Goal: Task Accomplishment & Management: Use online tool/utility

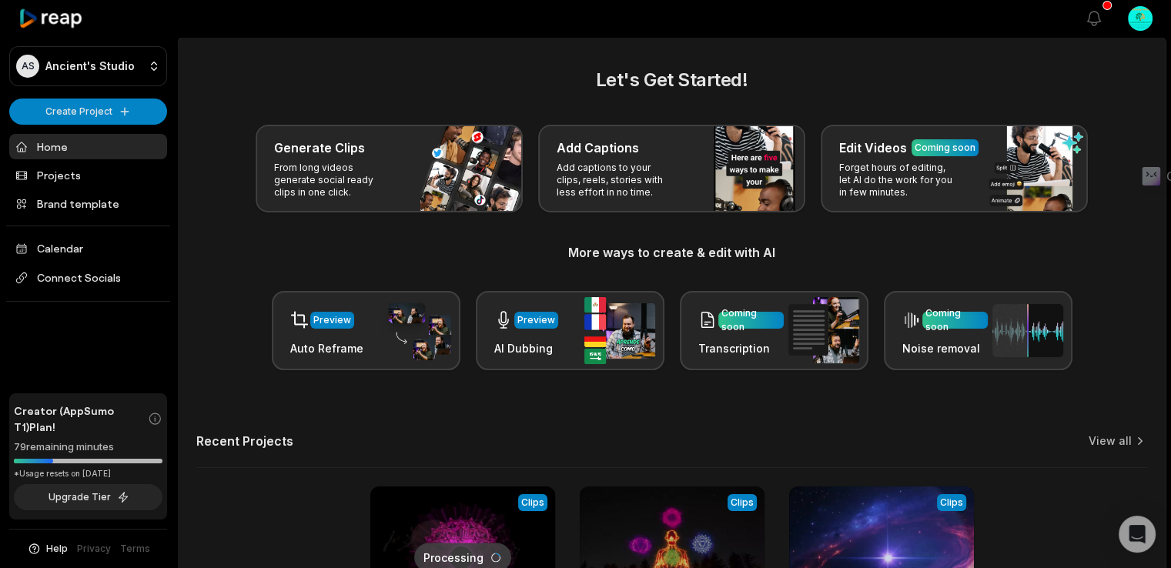
click at [1146, 21] on html "AS Ancient's Studio Create Project Home Projects Brand template Calendar Connec…" at bounding box center [585, 284] width 1171 height 568
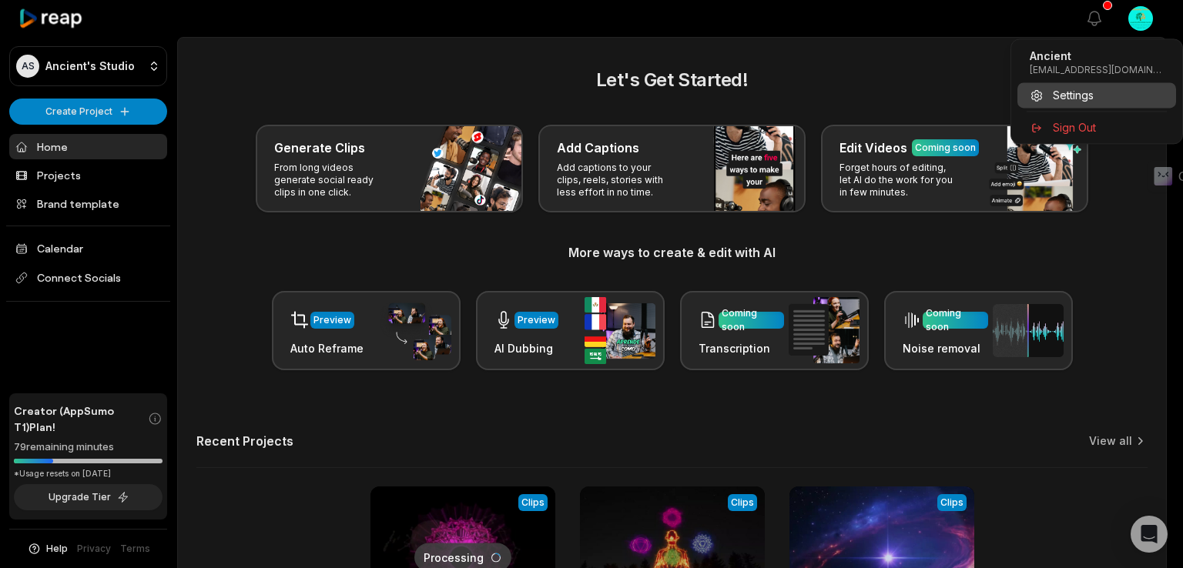
click at [1060, 99] on span "Settings" at bounding box center [1073, 95] width 41 height 16
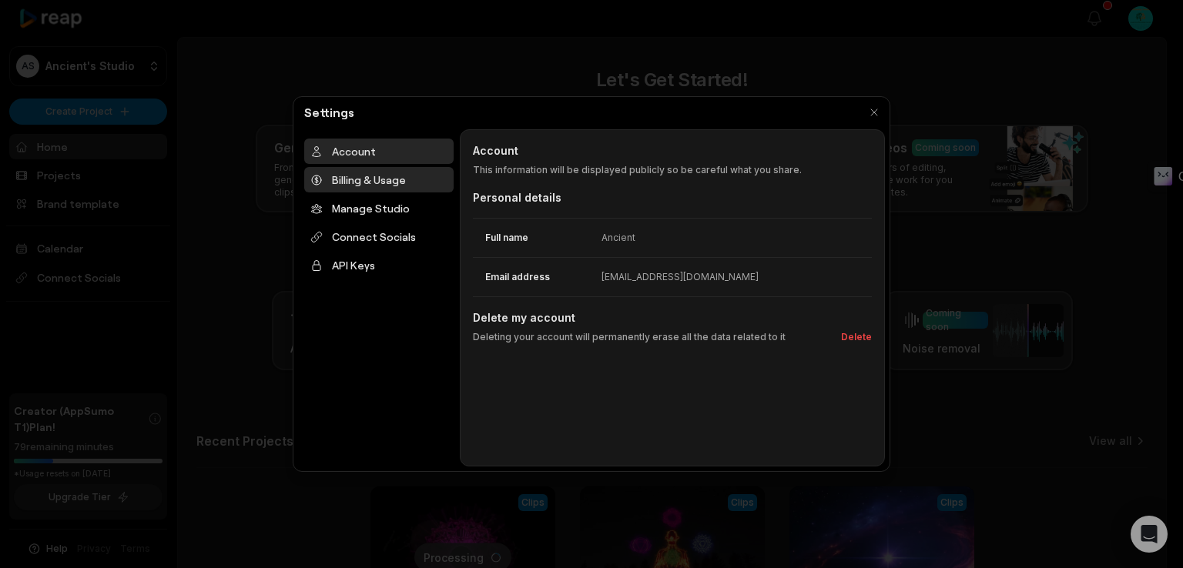
click at [350, 185] on div "Billing & Usage" at bounding box center [378, 179] width 149 height 25
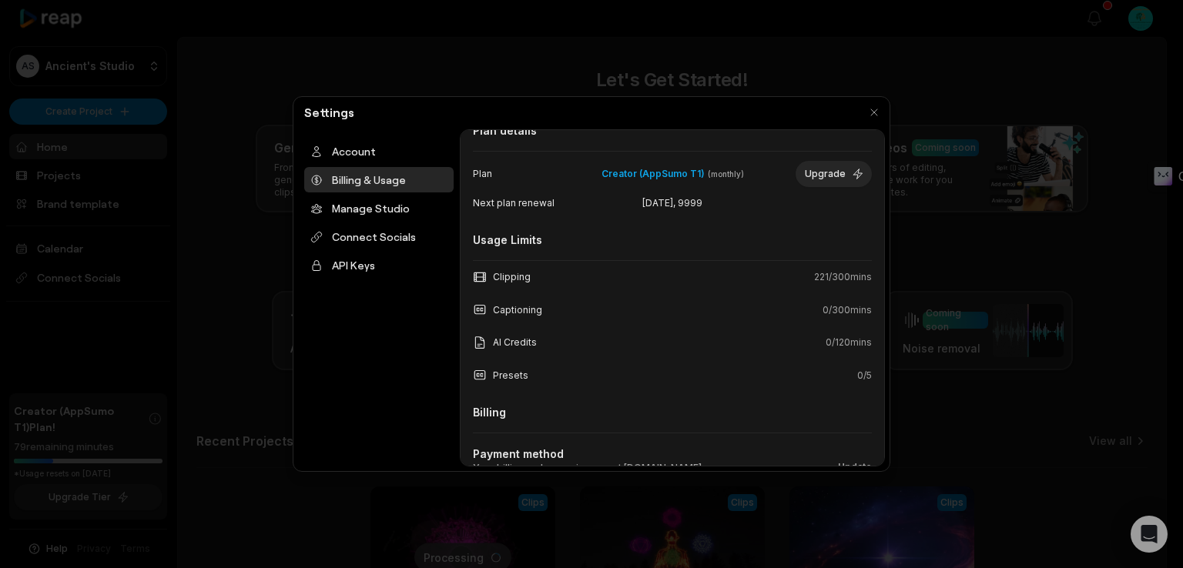
scroll to position [140, 0]
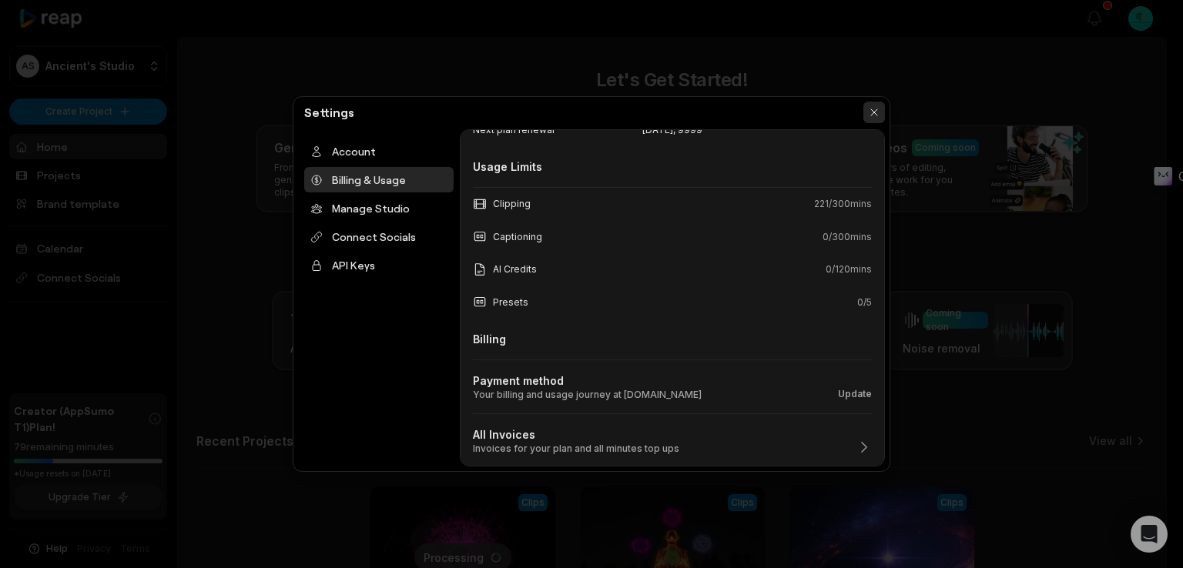
click at [872, 117] on button "button" at bounding box center [874, 113] width 22 height 22
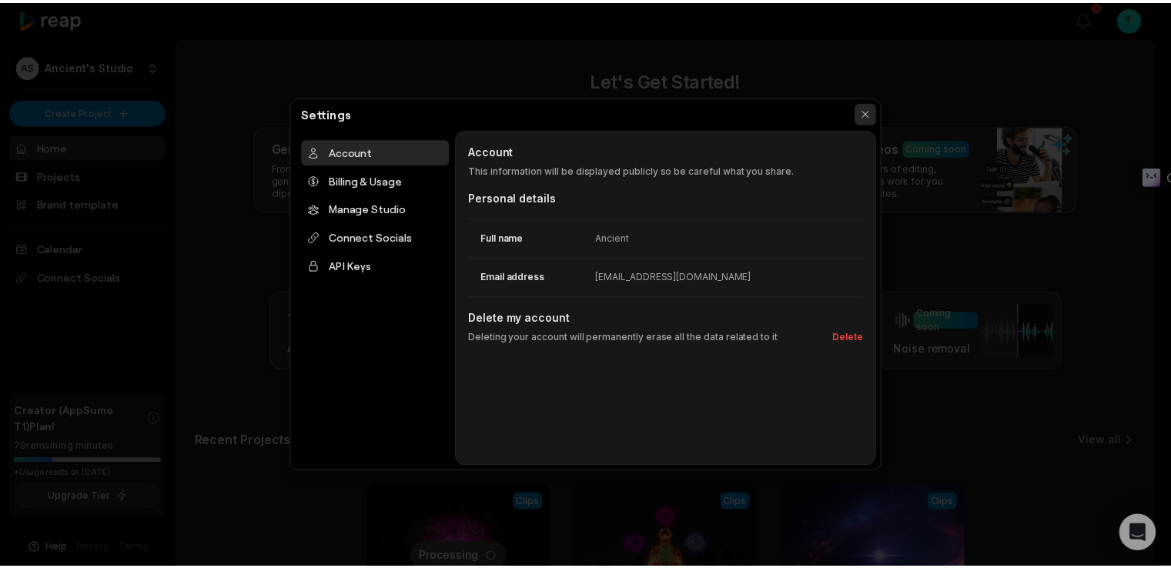
scroll to position [0, 0]
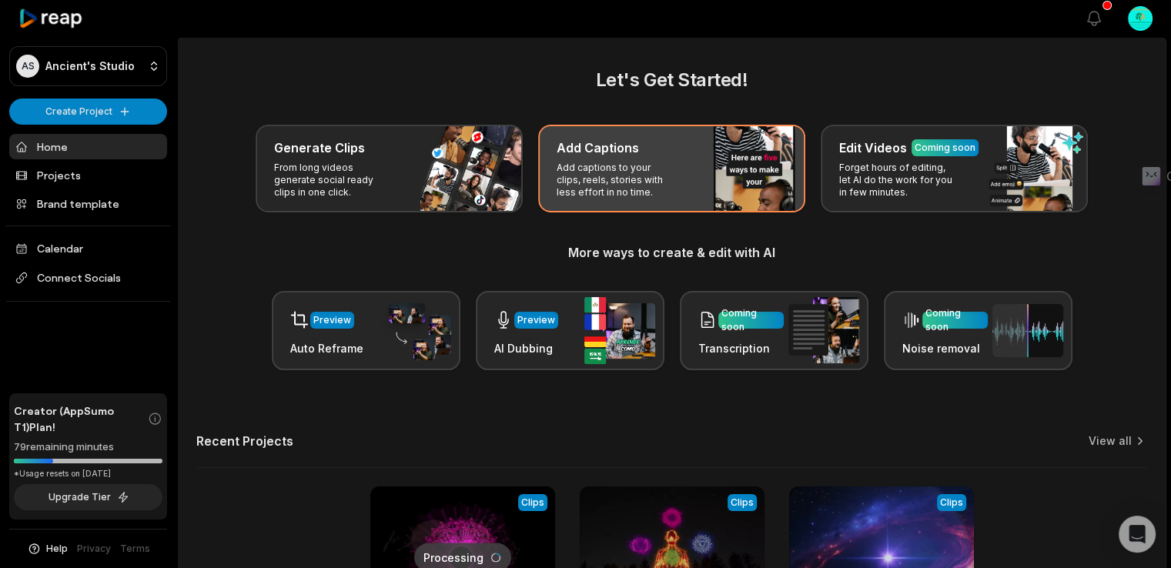
click at [568, 194] on p "Add captions to your clips, reels, stories with less effort in no time." at bounding box center [616, 180] width 119 height 37
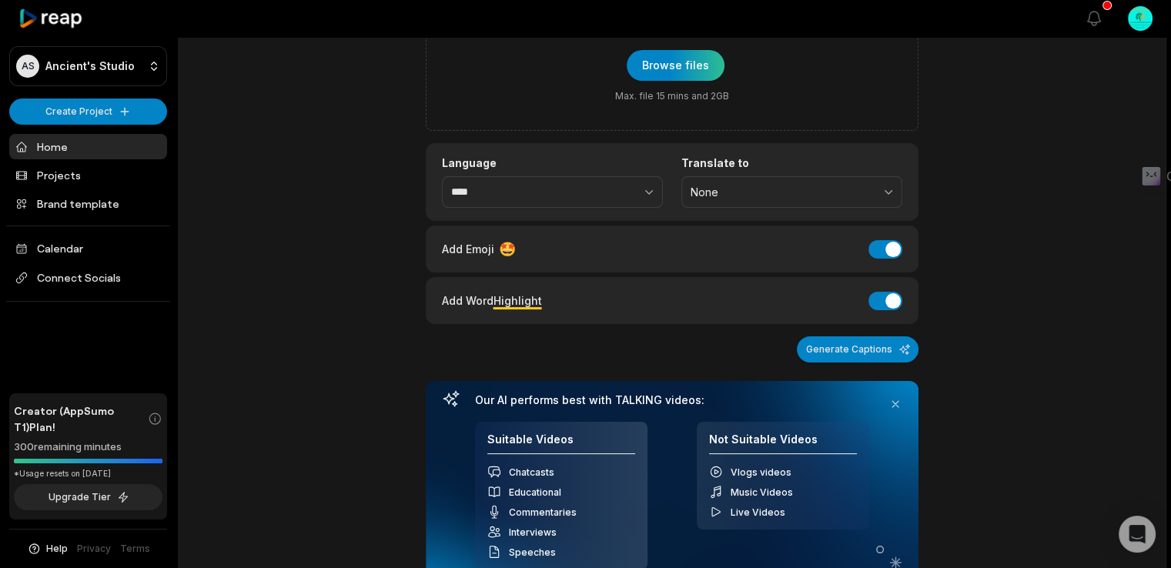
scroll to position [360, 0]
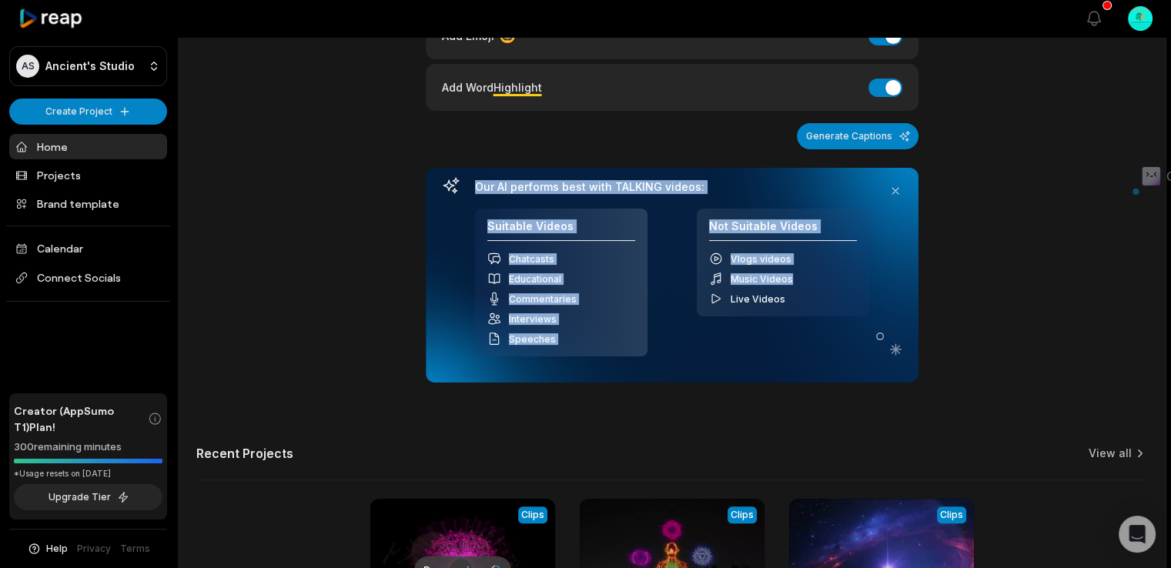
drag, startPoint x: 1164, startPoint y: 284, endPoint x: 1182, endPoint y: 144, distance: 141.3
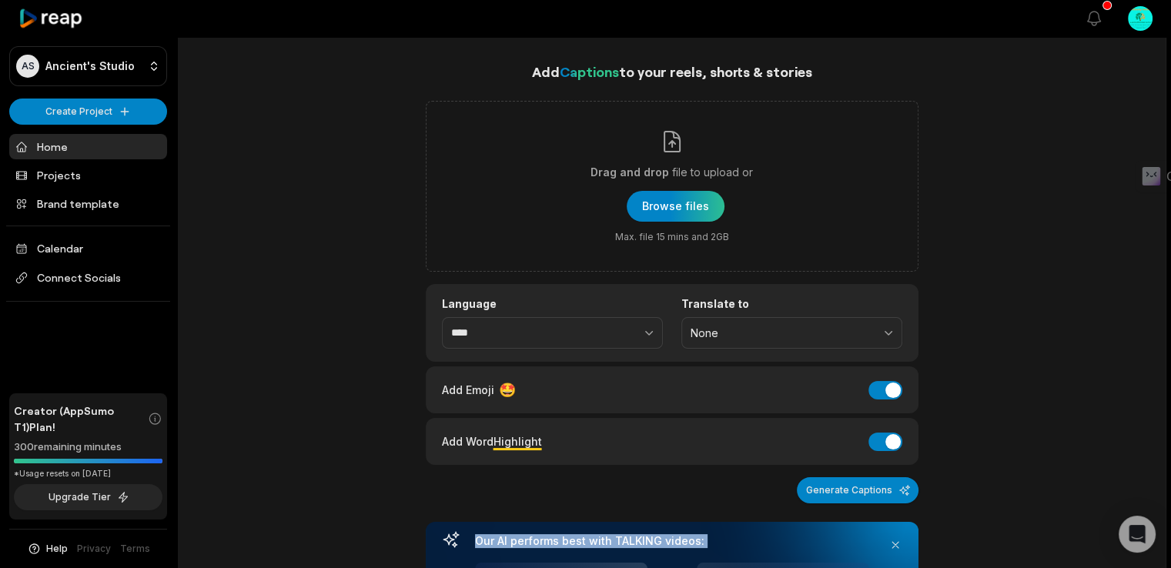
scroll to position [0, 0]
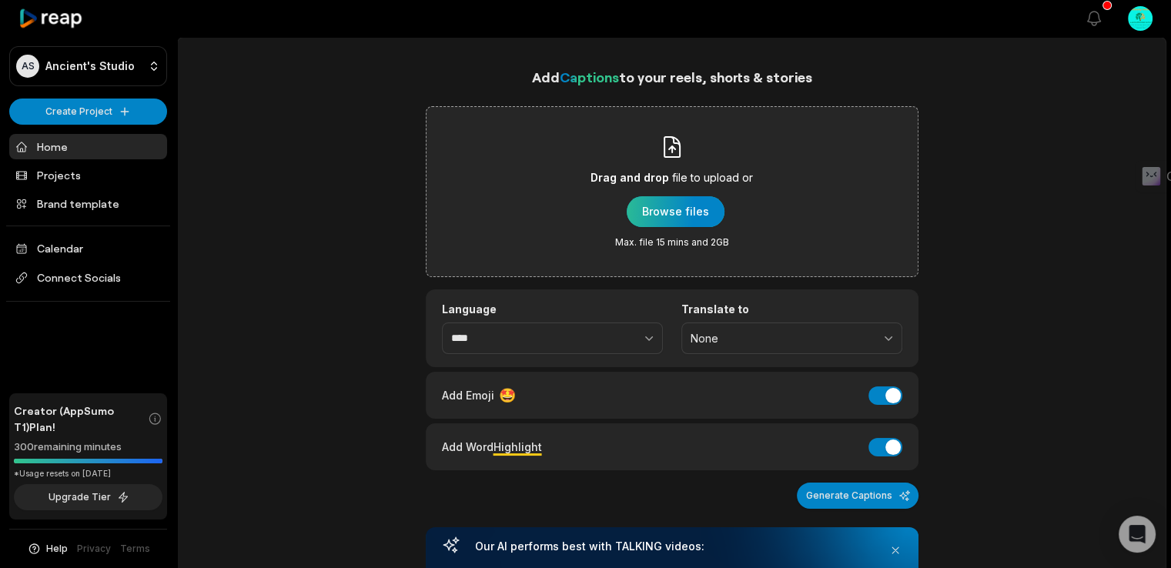
click at [692, 201] on div "button" at bounding box center [676, 211] width 98 height 31
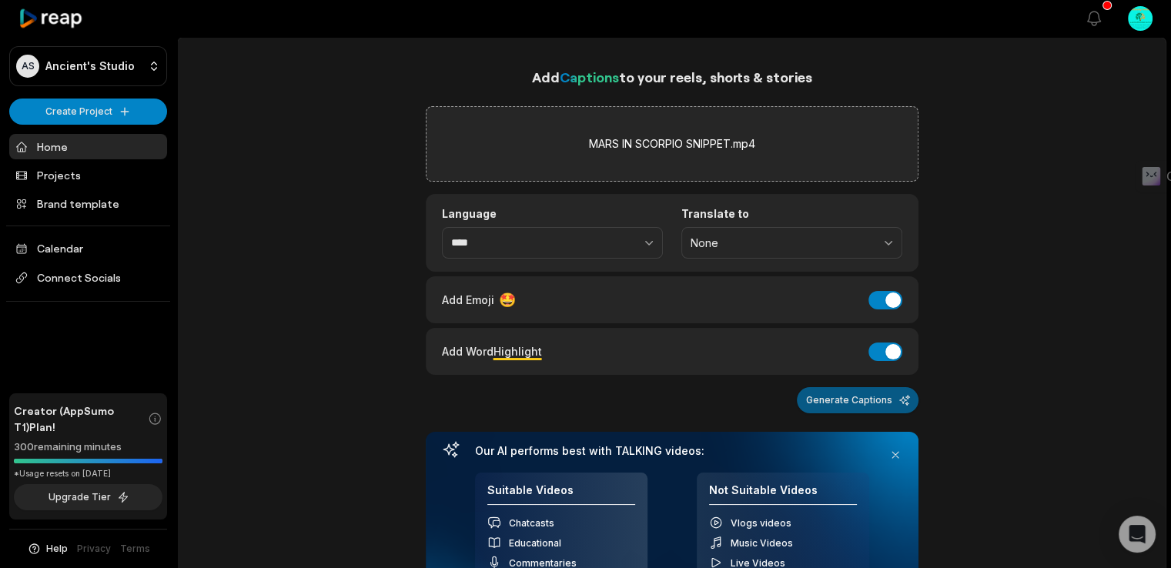
click at [880, 397] on button "Generate Captions" at bounding box center [858, 400] width 122 height 26
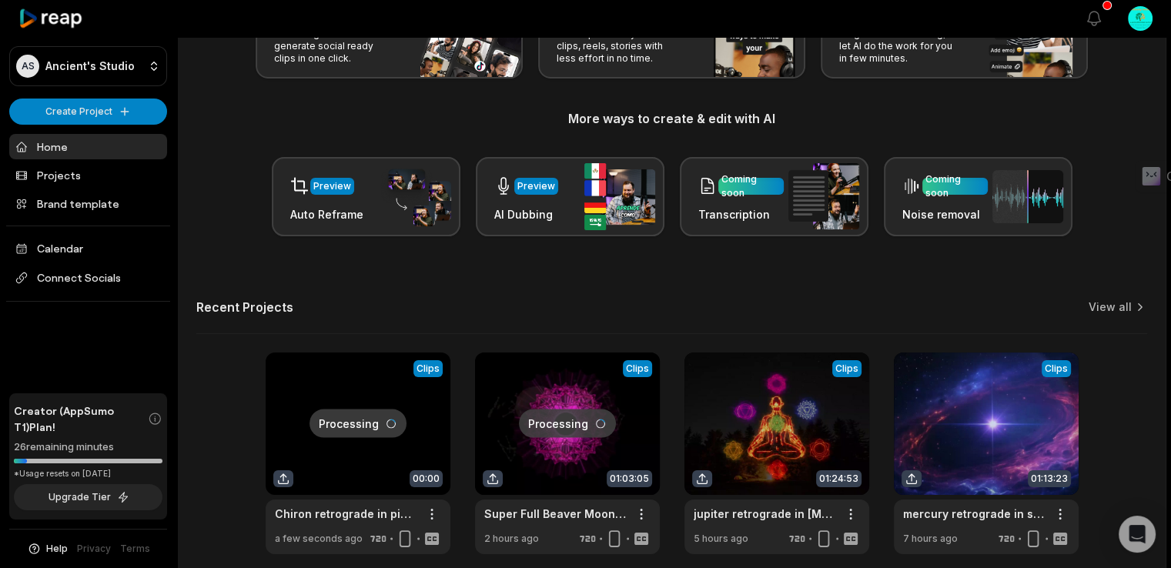
scroll to position [200, 0]
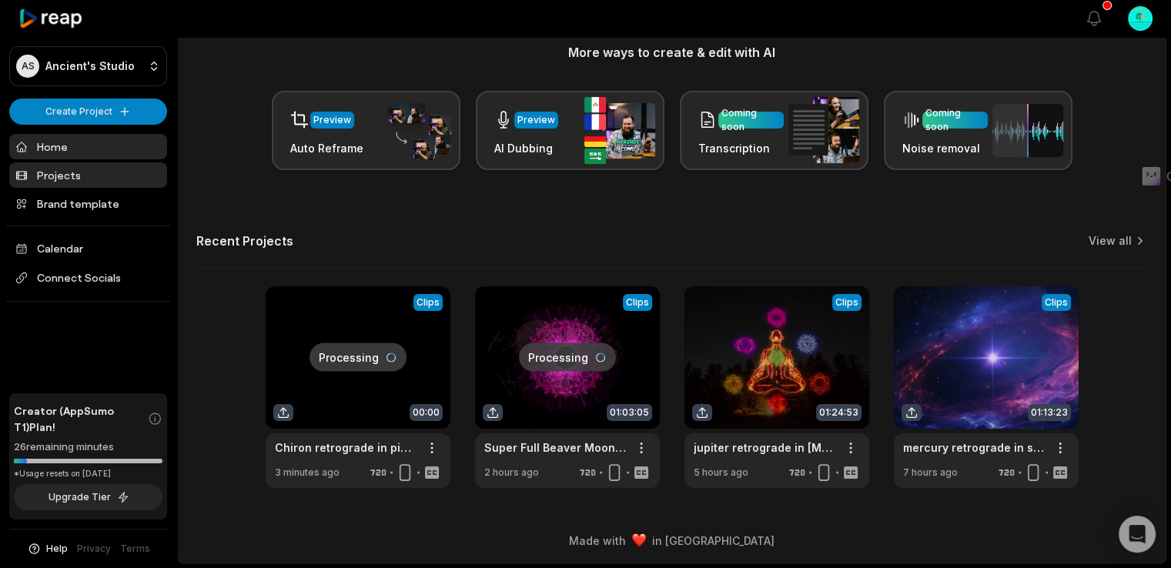
click at [62, 180] on link "Projects" at bounding box center [88, 174] width 158 height 25
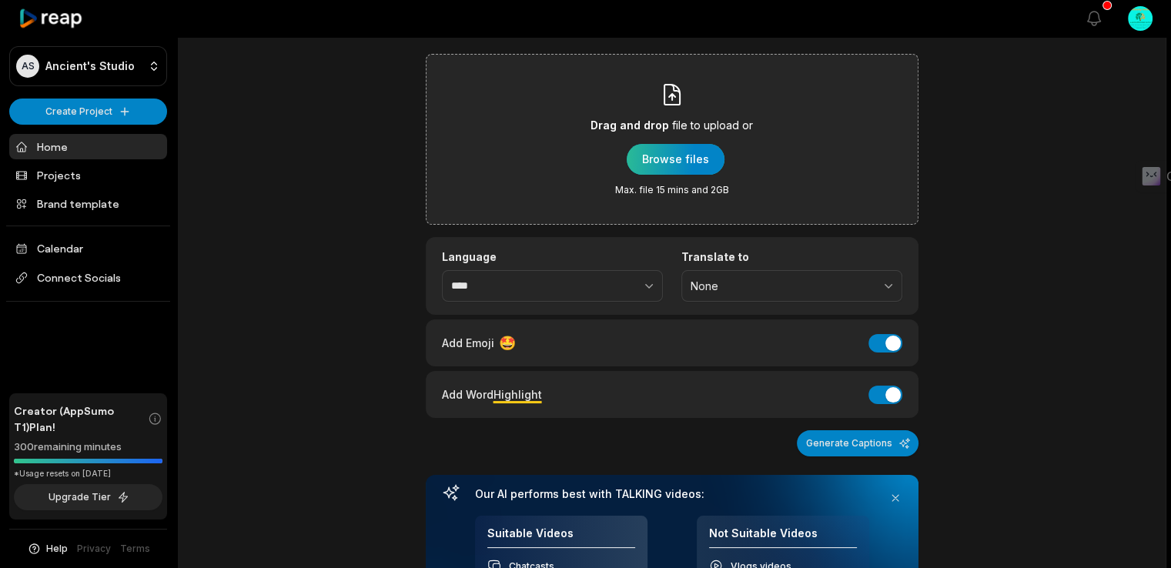
scroll to position [52, 0]
click at [708, 168] on div "button" at bounding box center [676, 159] width 98 height 31
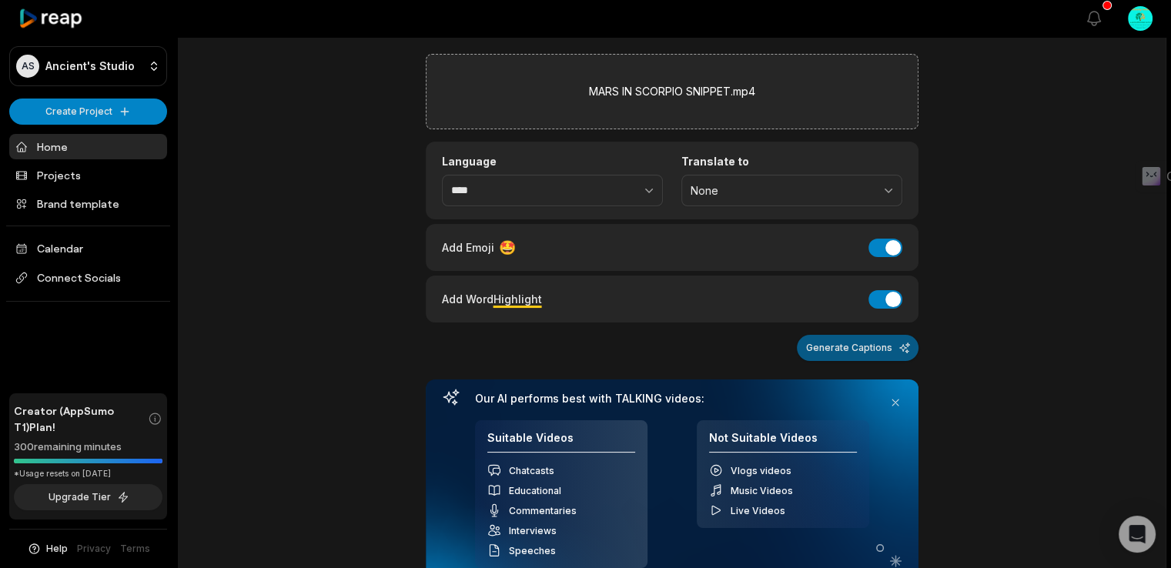
click at [859, 350] on button "Generate Captions" at bounding box center [858, 348] width 122 height 26
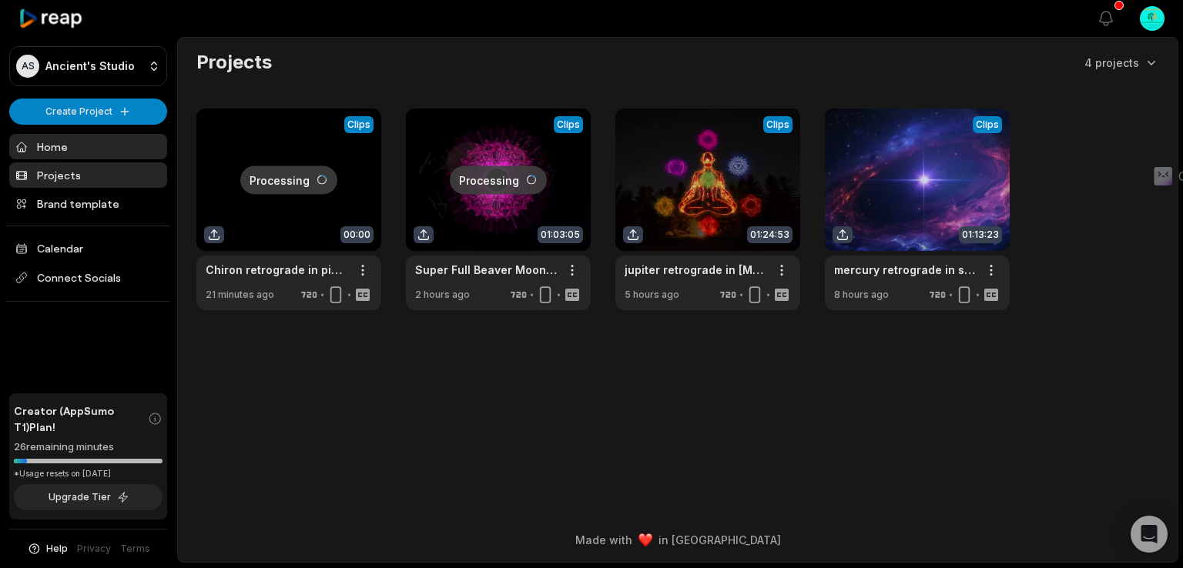
click at [62, 149] on link "Home" at bounding box center [88, 146] width 158 height 25
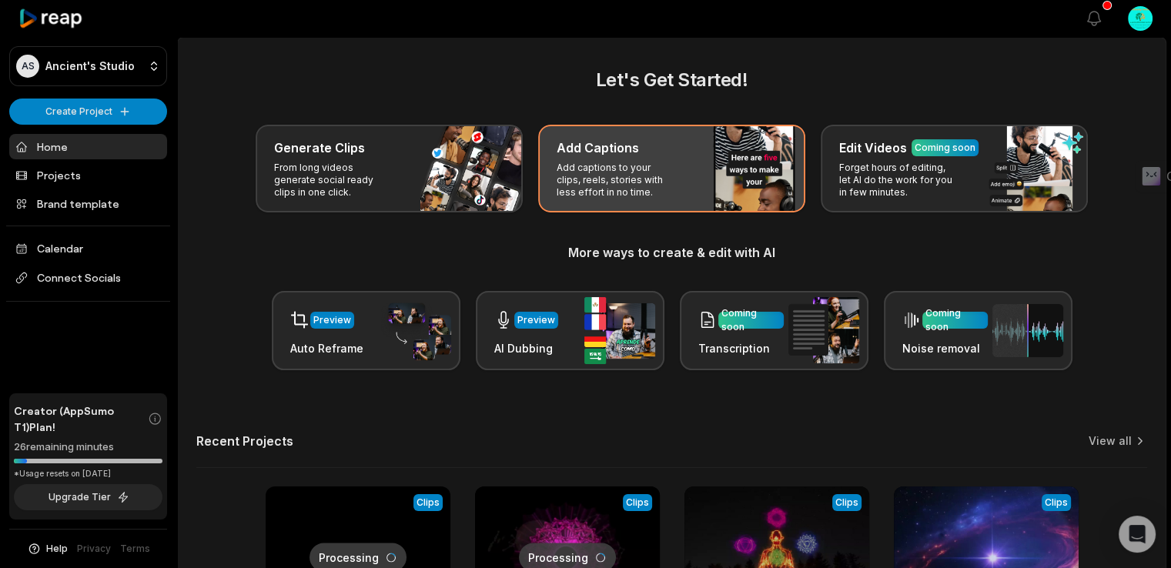
click at [708, 194] on div "Add Captions Add captions to your clips, reels, stories with less effort in no …" at bounding box center [671, 169] width 267 height 88
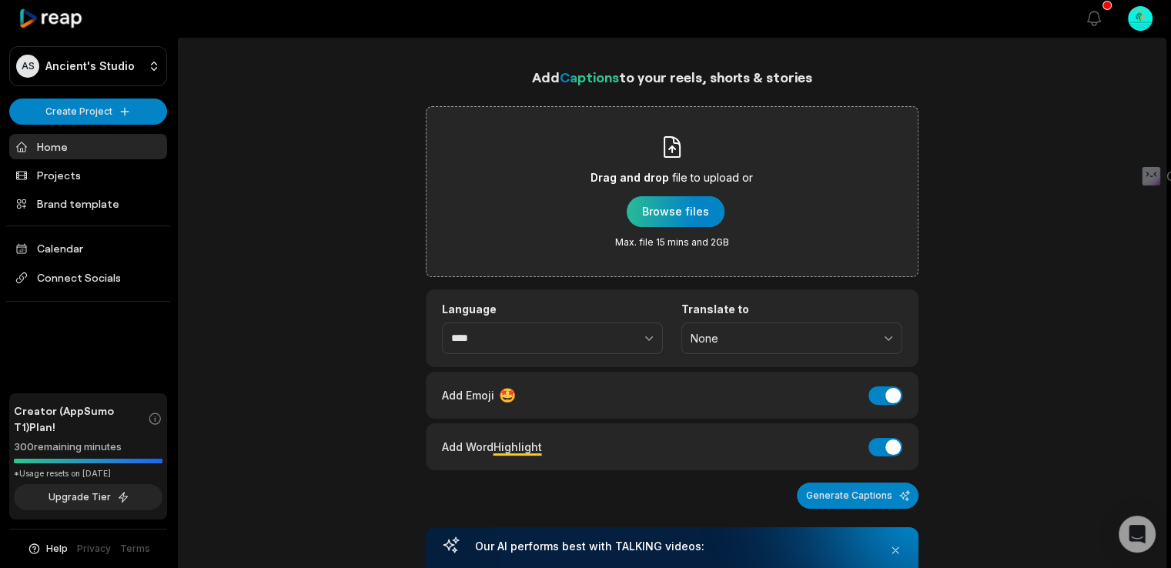
click at [715, 216] on div "button" at bounding box center [676, 211] width 98 height 31
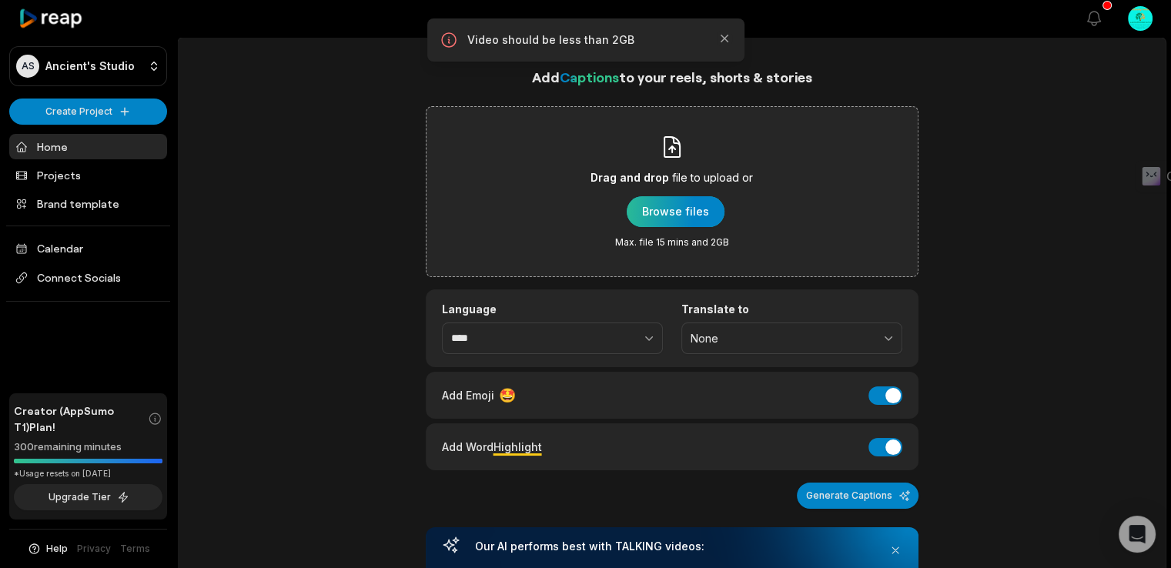
click at [687, 210] on div "button" at bounding box center [676, 211] width 98 height 31
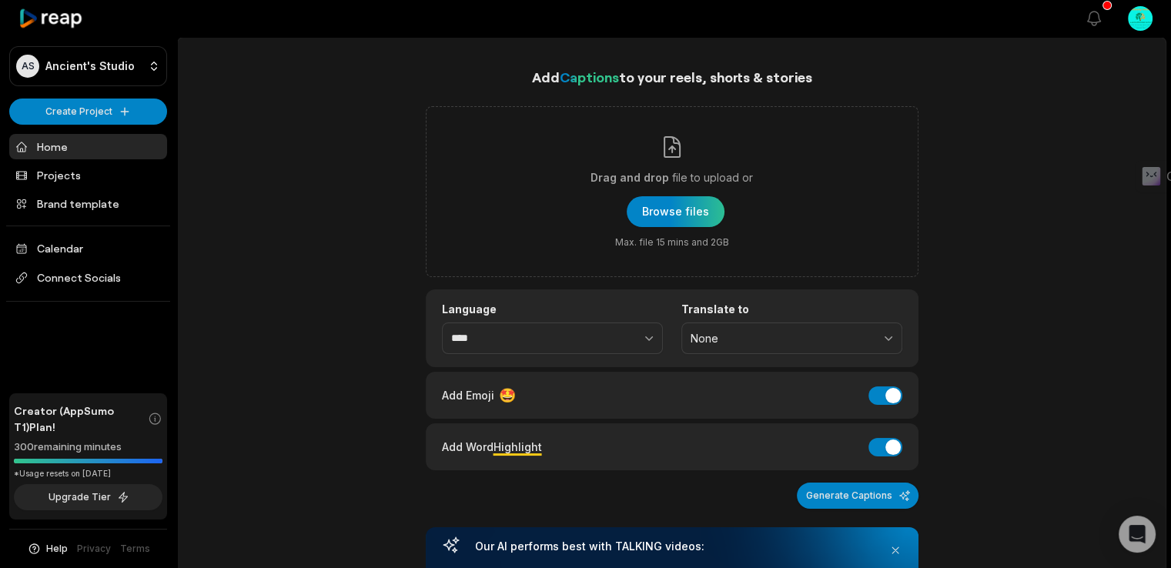
click at [59, 139] on link "Home" at bounding box center [88, 146] width 158 height 25
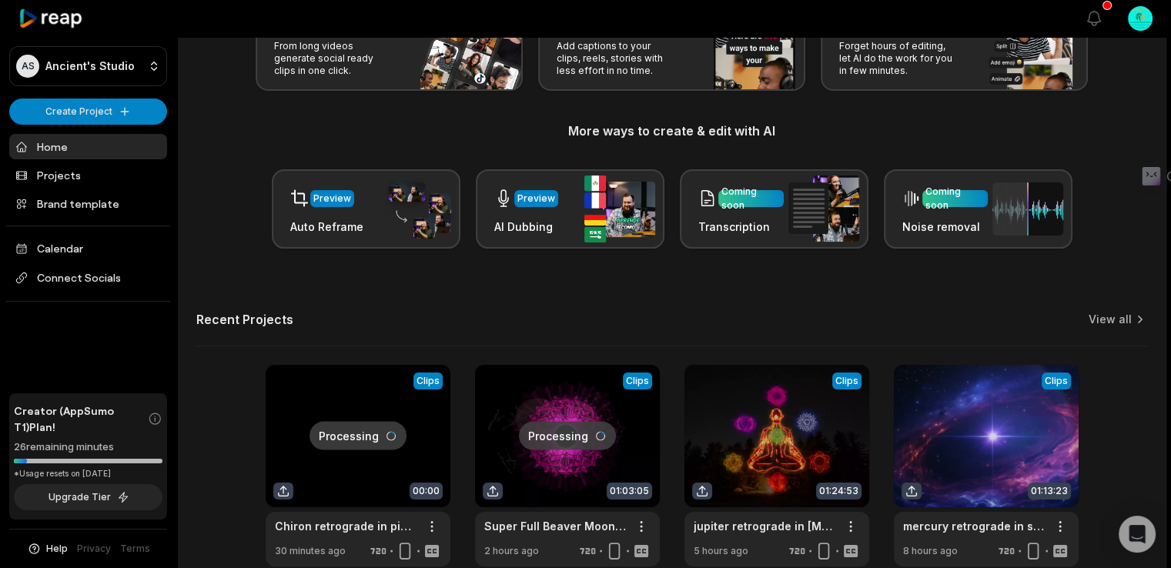
scroll to position [117, 0]
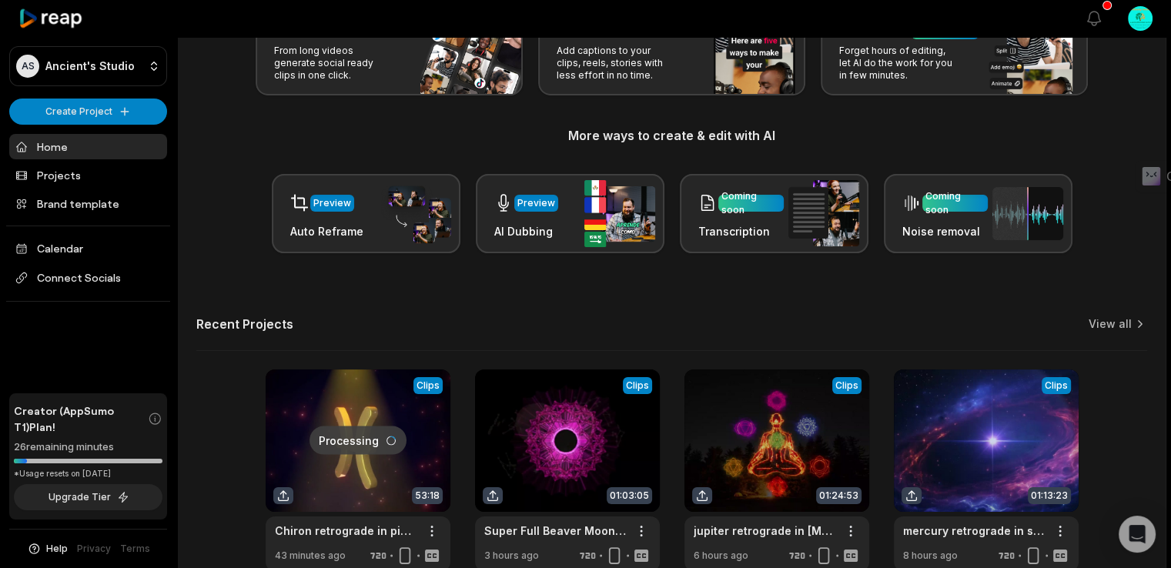
click at [1130, 256] on div "Let's Get Started! Generate Clips From long videos generate social ready clips …" at bounding box center [672, 260] width 988 height 622
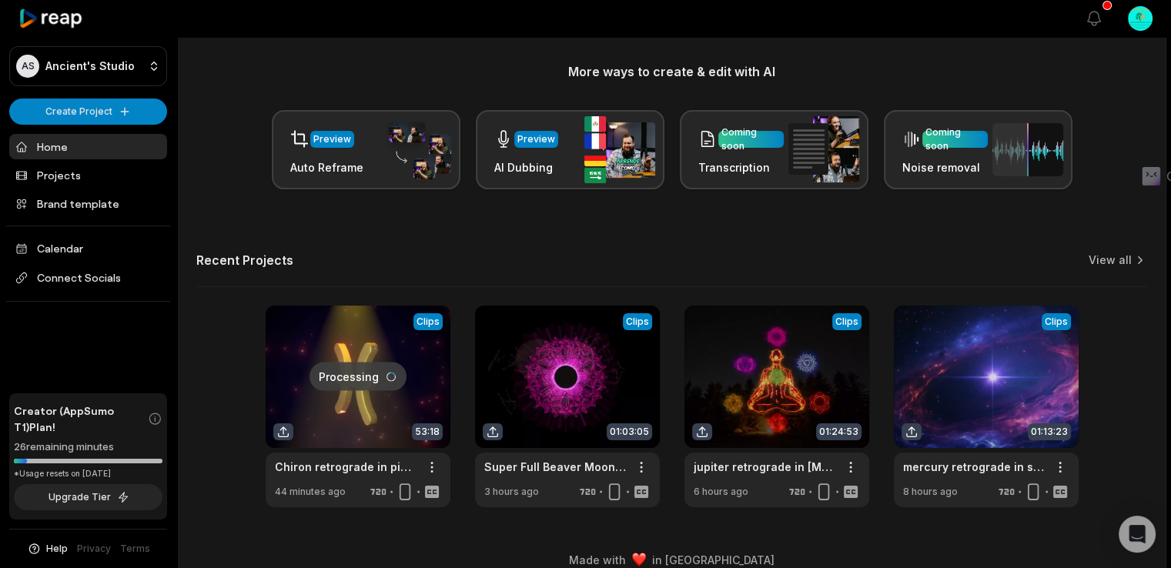
scroll to position [176, 0]
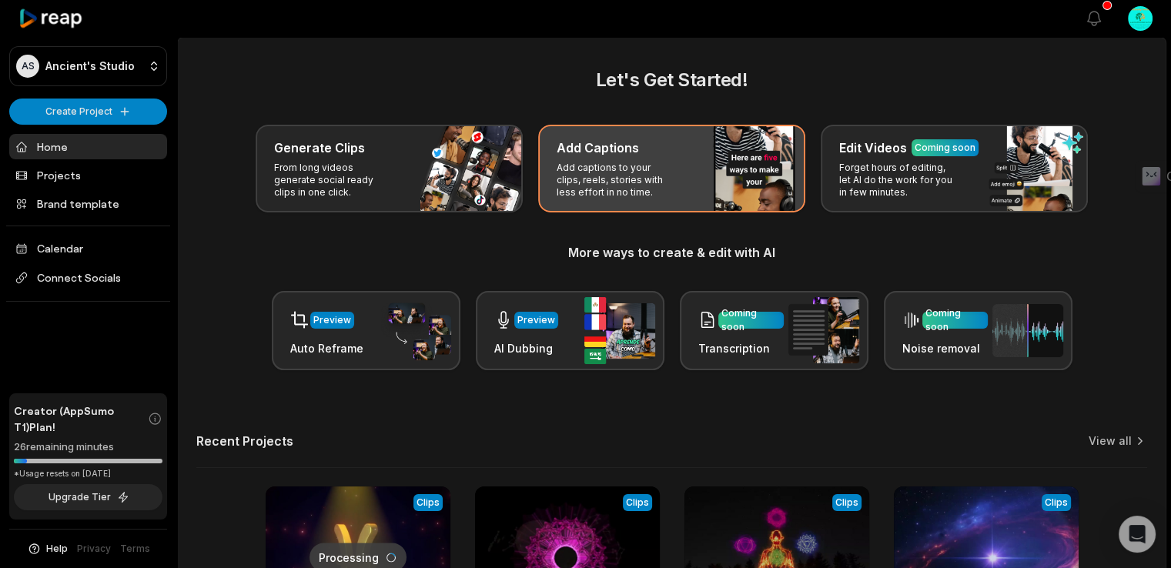
click at [636, 149] on h3 "Add Captions" at bounding box center [598, 148] width 82 height 18
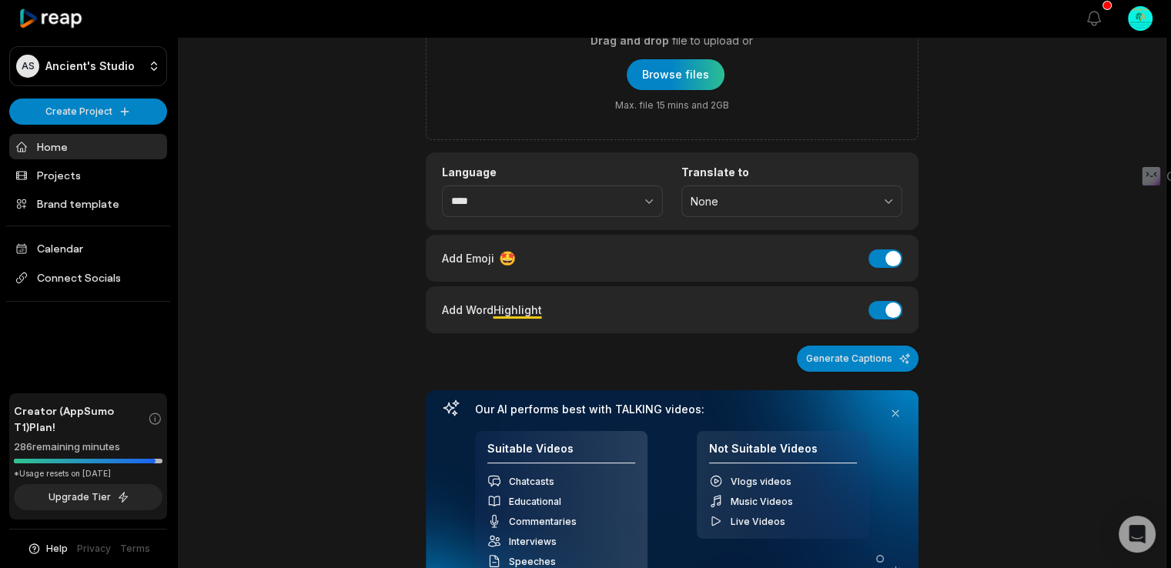
scroll to position [135, 0]
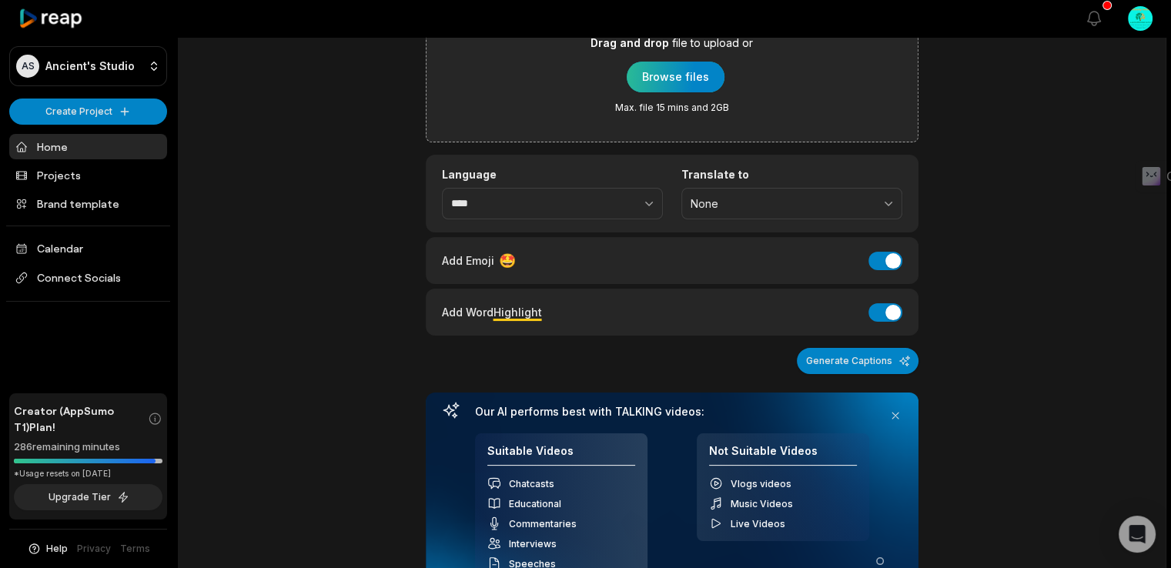
click at [675, 82] on div "button" at bounding box center [676, 77] width 98 height 31
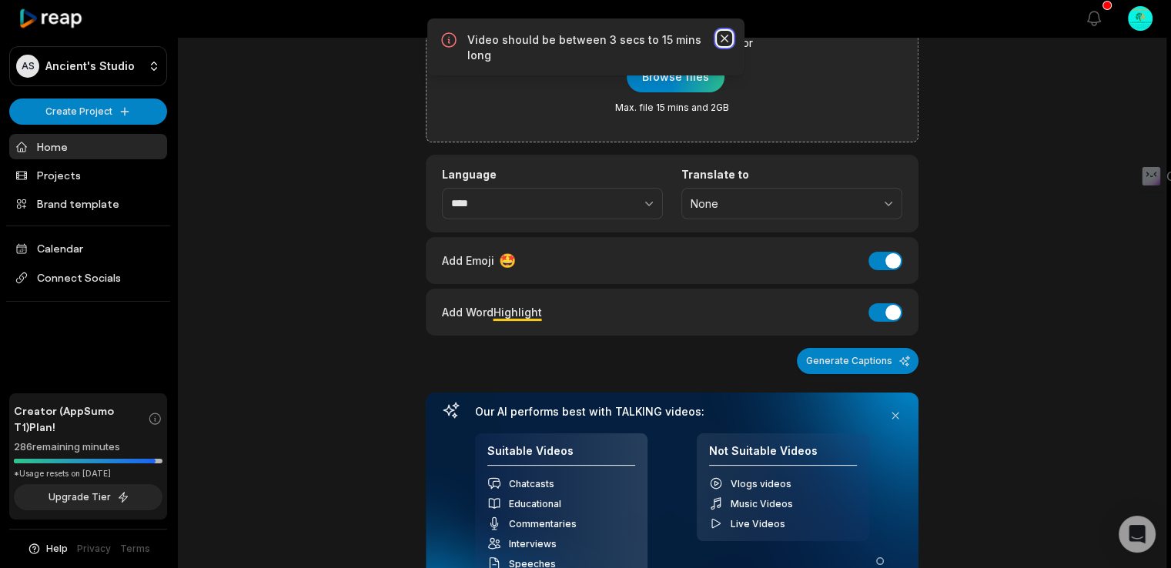
click at [718, 38] on icon "button" at bounding box center [724, 38] width 15 height 15
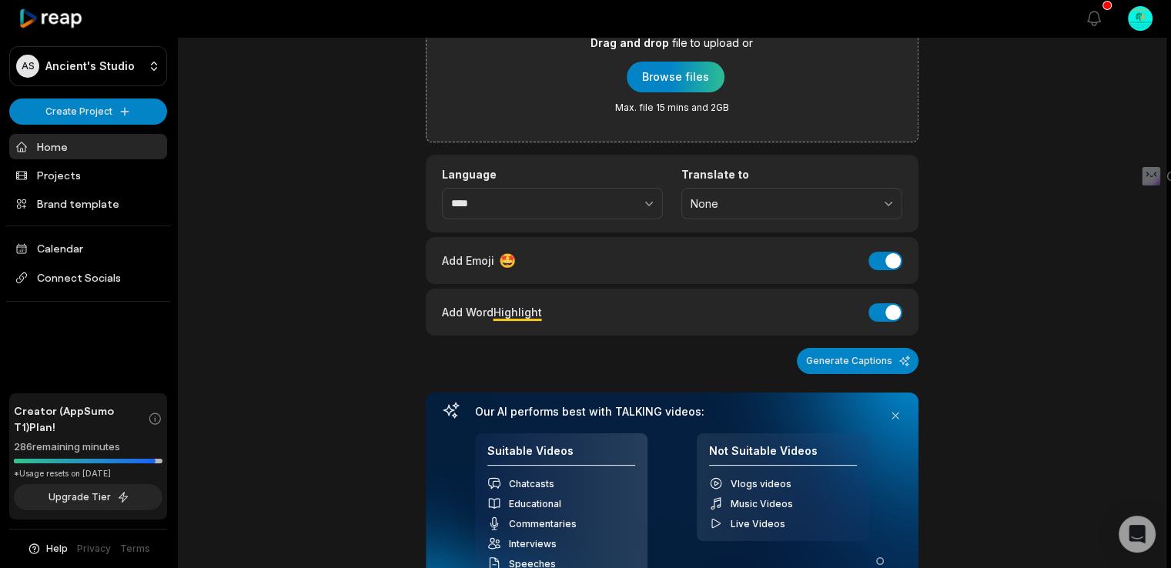
scroll to position [0, 0]
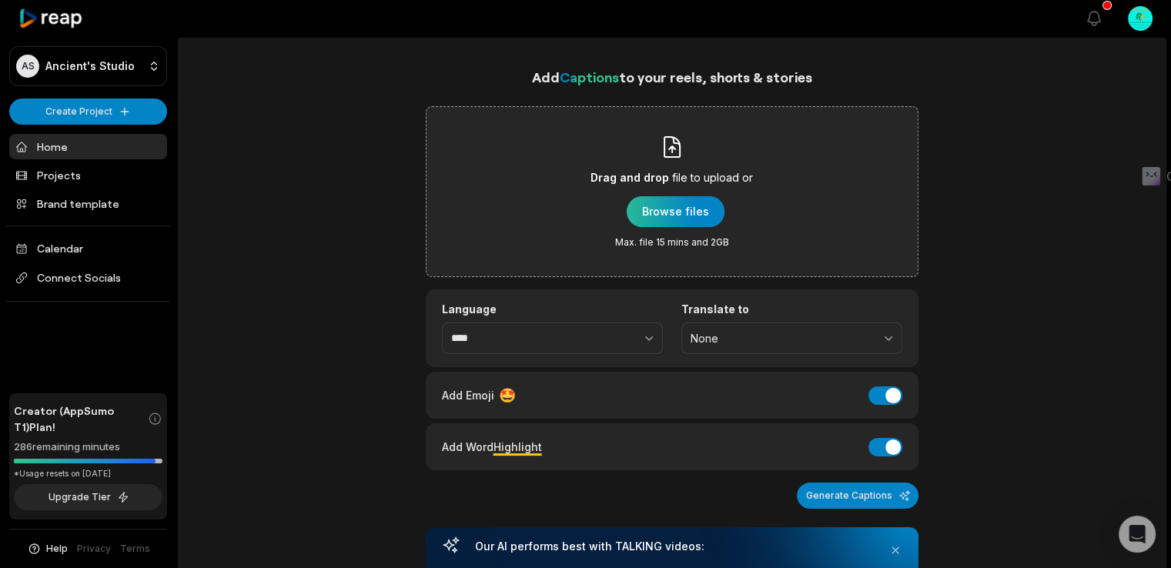
click at [668, 209] on div "button" at bounding box center [676, 211] width 98 height 31
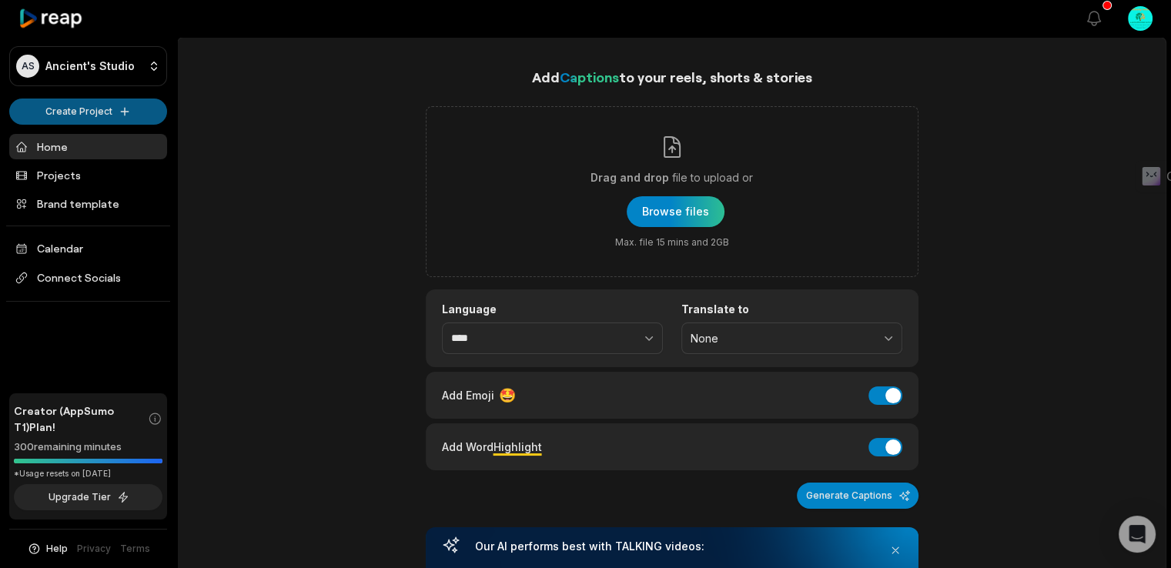
click at [108, 115] on html "AS Ancient's Studio Create Project Home Projects Brand template Calendar Connec…" at bounding box center [585, 284] width 1171 height 568
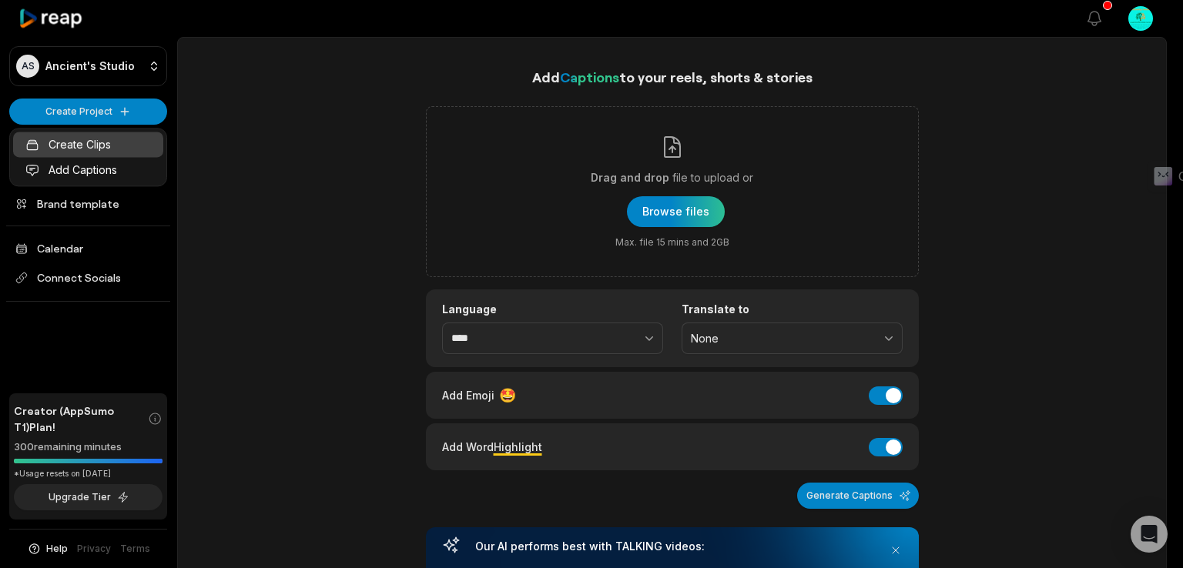
click at [92, 143] on link "Create Clips" at bounding box center [88, 144] width 150 height 25
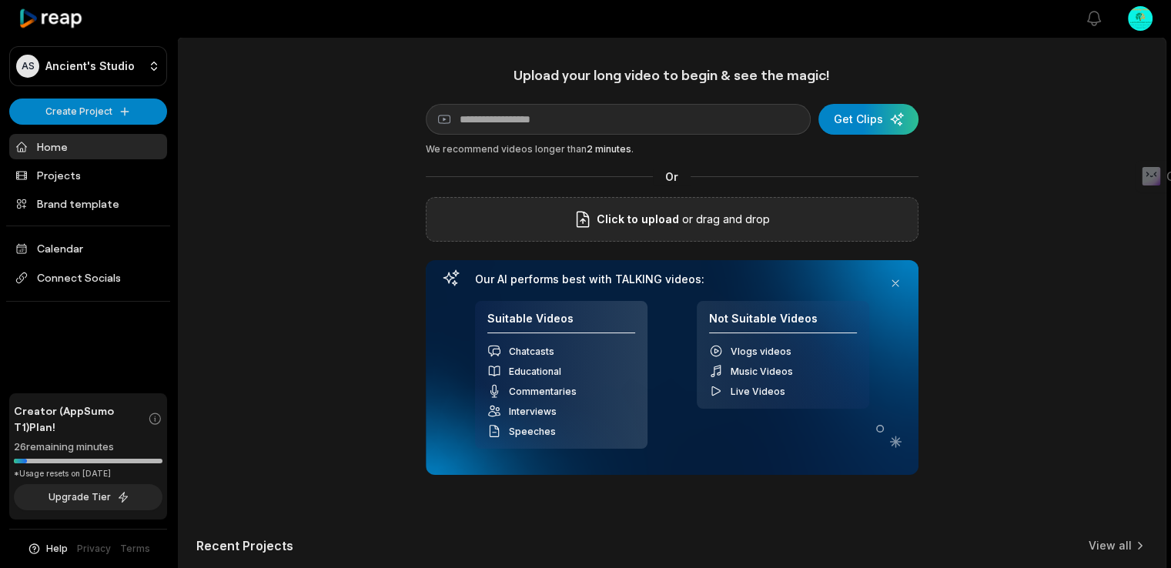
click at [697, 223] on p "or drag and drop" at bounding box center [724, 219] width 91 height 18
click at [816, 225] on div "Uploading 0 %" at bounding box center [775, 220] width 81 height 14
click at [816, 221] on icon at bounding box center [808, 219] width 15 height 15
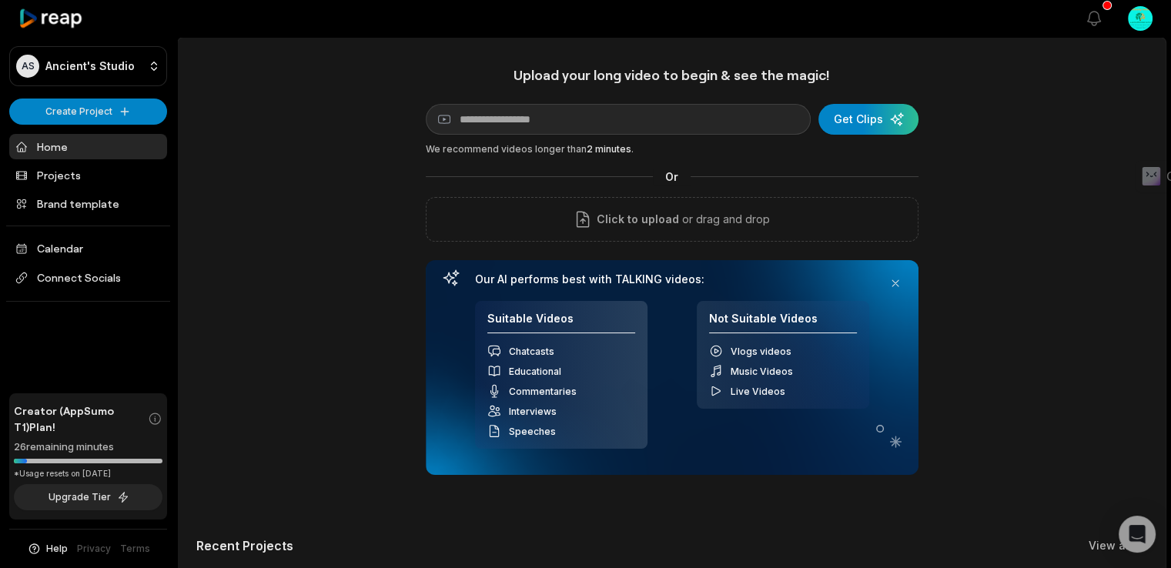
click at [1080, 320] on div "Upload your long video to begin & see the magic! YouTube link Get Clips We reco…" at bounding box center [672, 429] width 988 height 727
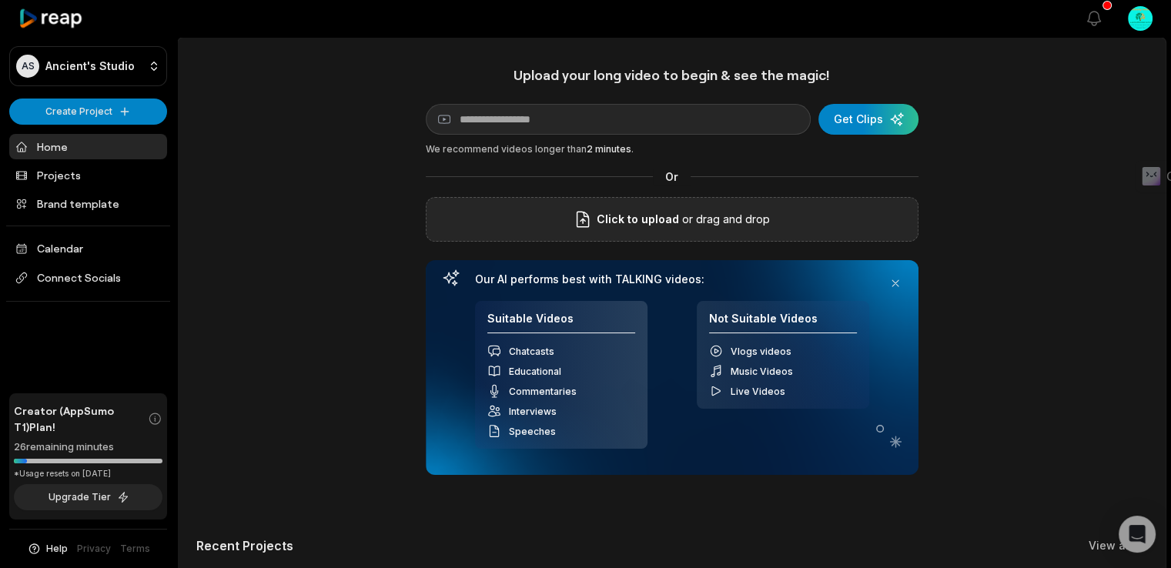
click at [669, 216] on span "Click to upload" at bounding box center [638, 219] width 82 height 18
click at [0, 0] on input "Click to upload" at bounding box center [0, 0] width 0 height 0
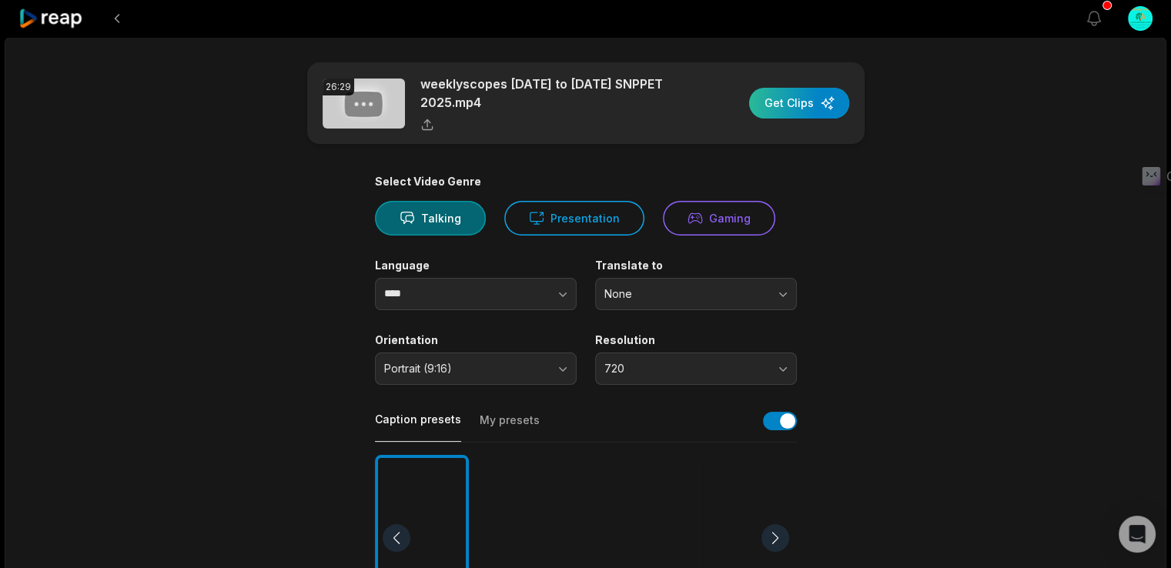
click at [829, 109] on div "button" at bounding box center [799, 103] width 100 height 31
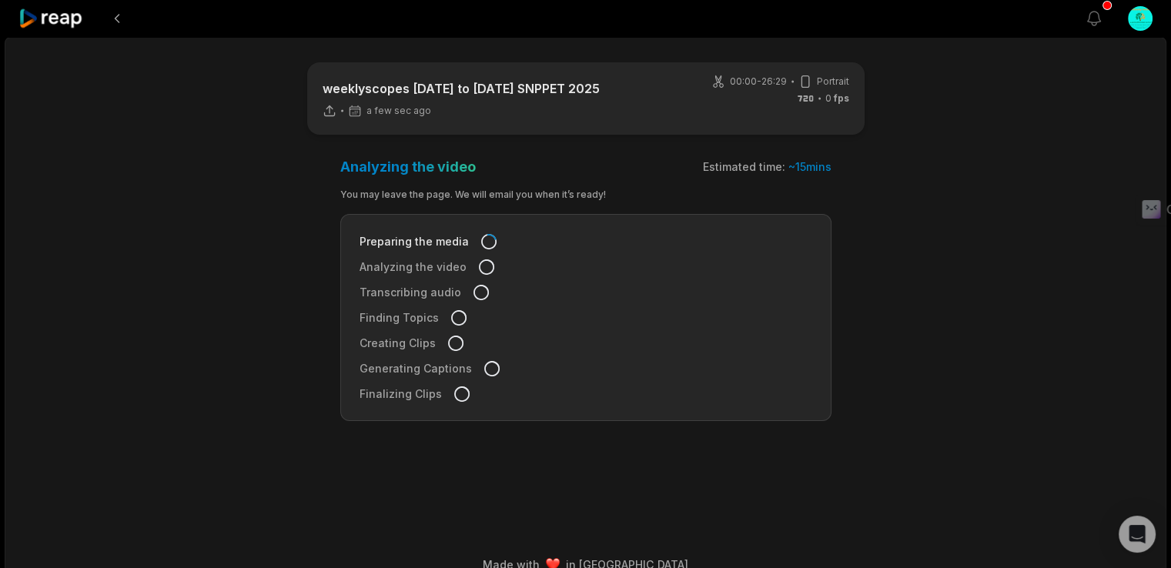
drag, startPoint x: 1181, startPoint y: 189, endPoint x: 1182, endPoint y: 236, distance: 47.0
click at [1171, 236] on html "View notifications Open user menu weeklyscopes 26th of october to 1st of novemb…" at bounding box center [585, 284] width 1171 height 568
click at [114, 23] on button at bounding box center [117, 19] width 28 height 28
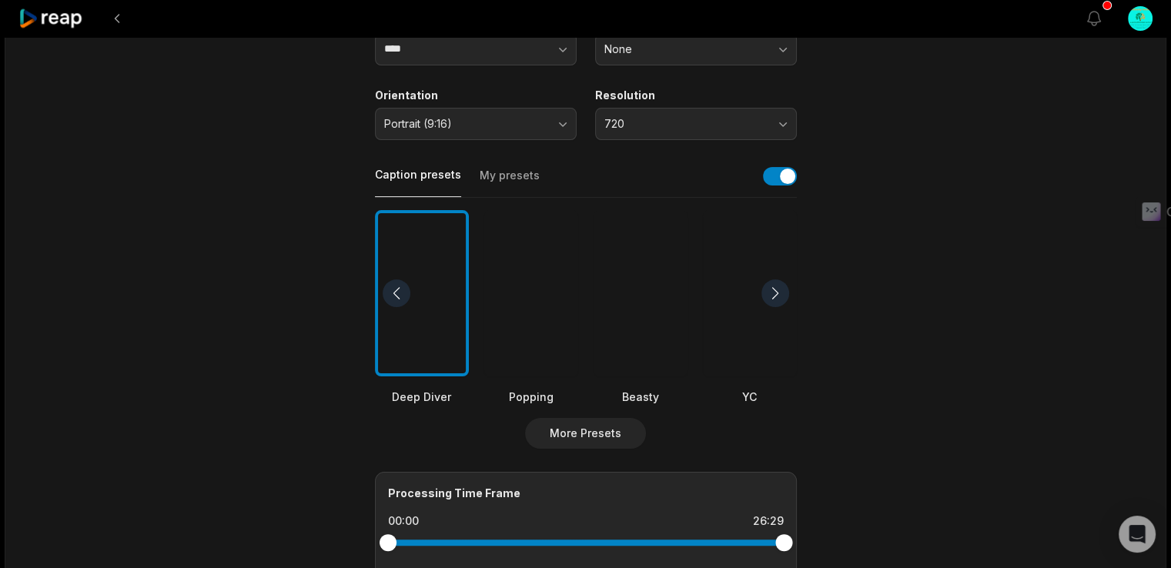
scroll to position [270, 0]
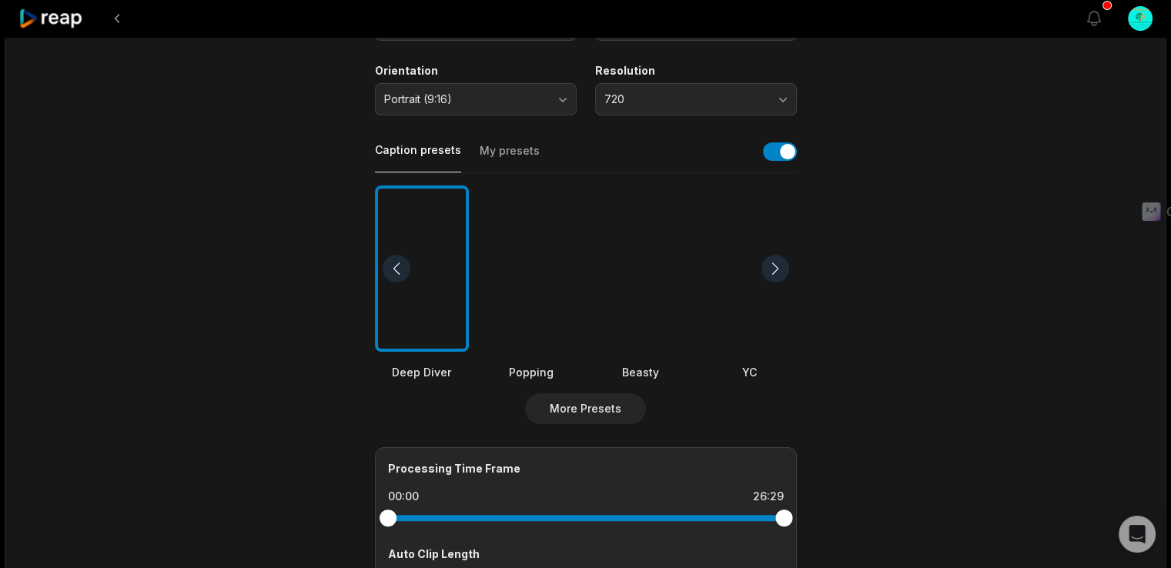
click at [551, 278] on div at bounding box center [531, 269] width 94 height 167
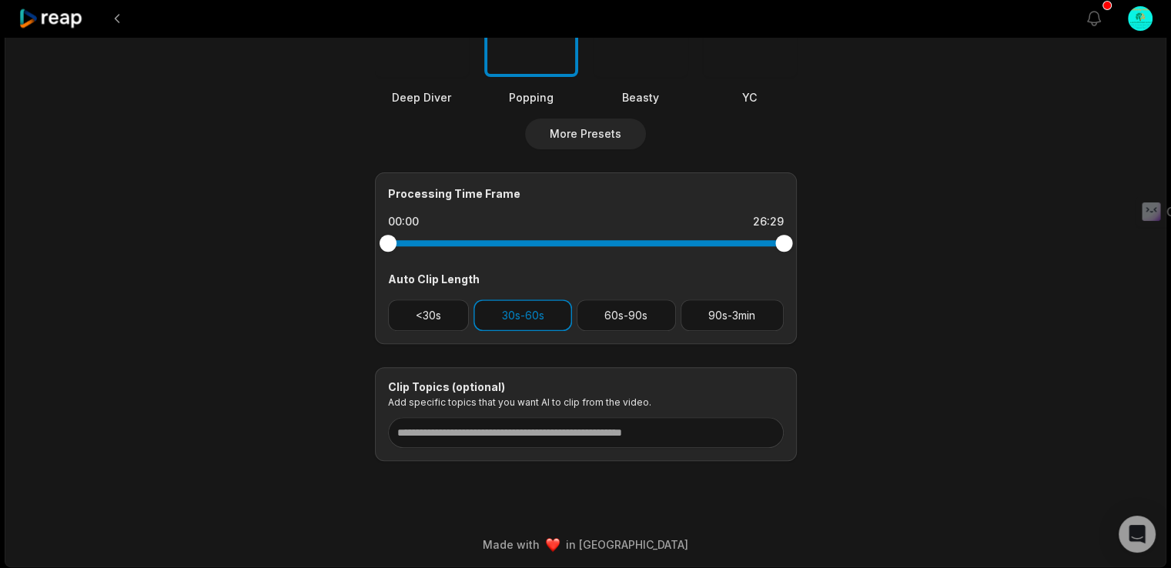
scroll to position [523, 0]
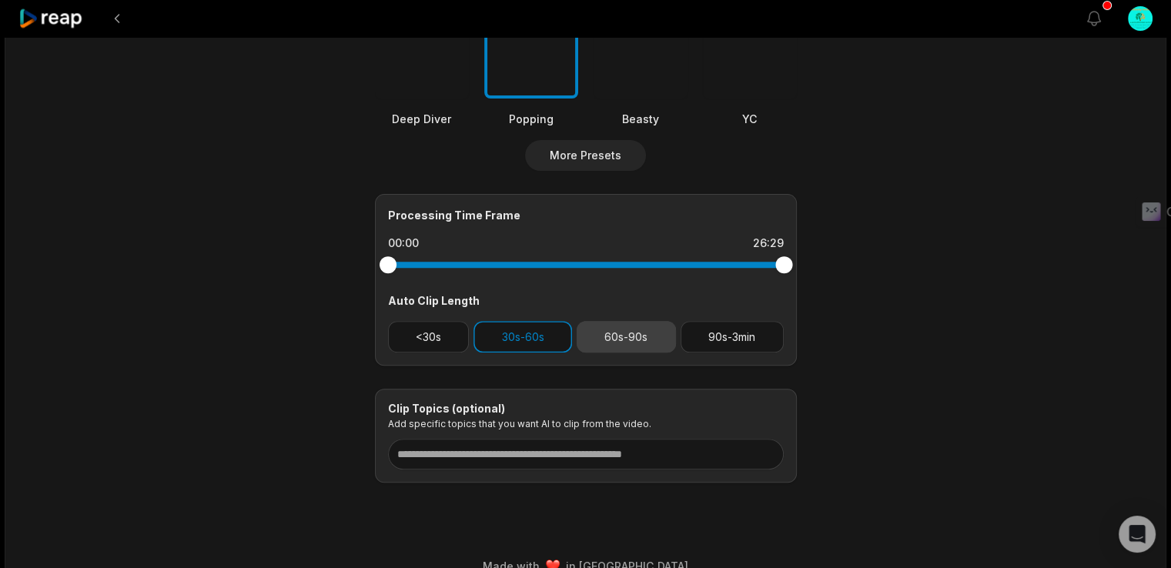
click at [652, 331] on button "60s-90s" at bounding box center [626, 337] width 99 height 32
click at [739, 340] on button "90s-3min" at bounding box center [732, 337] width 103 height 32
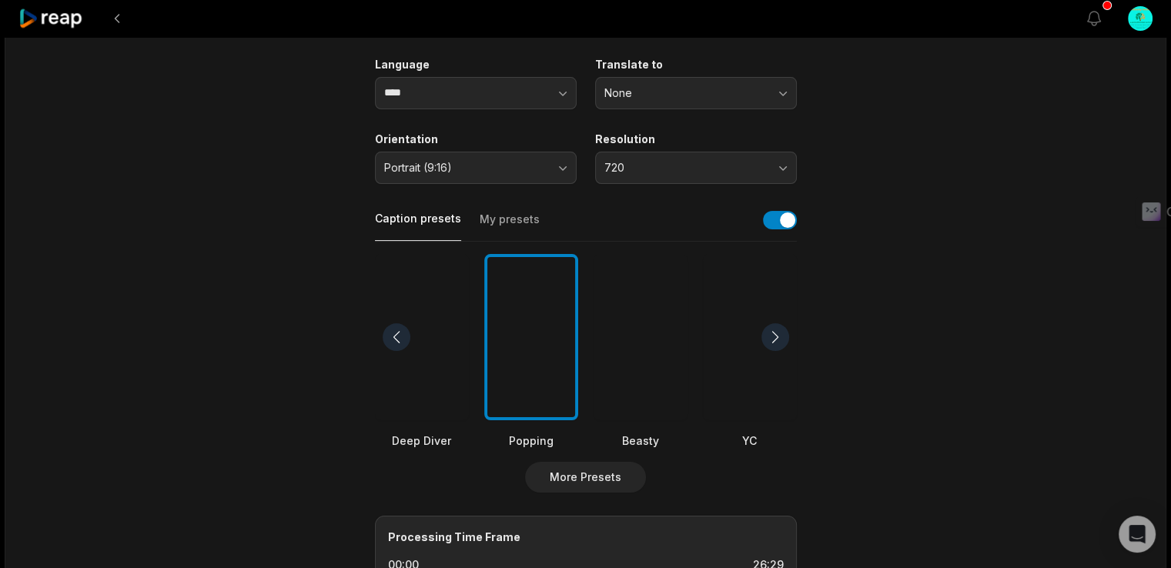
scroll to position [0, 0]
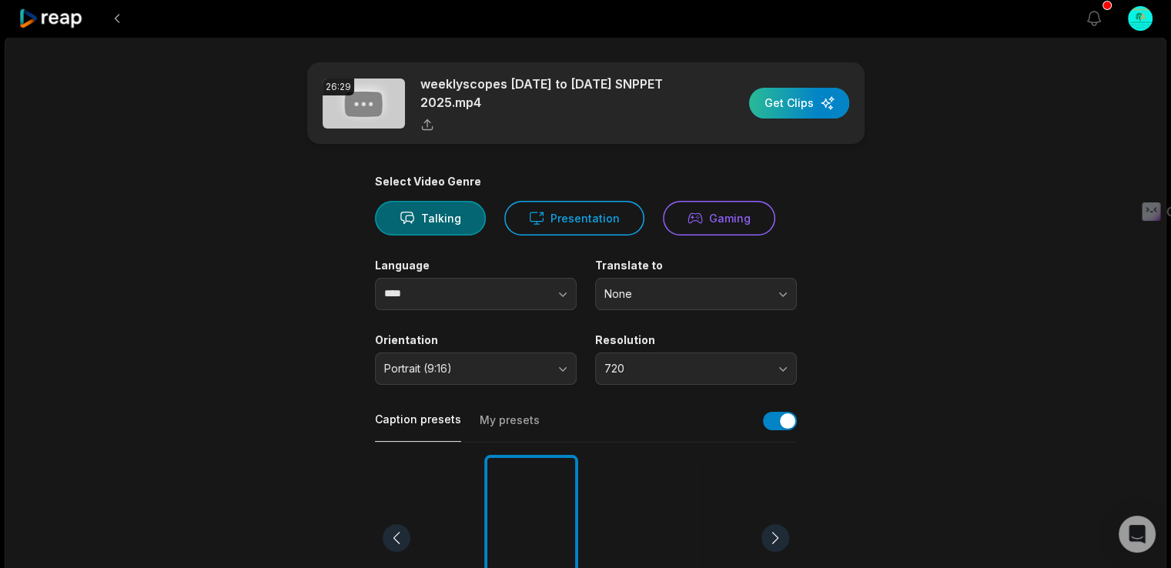
click at [792, 106] on div "button" at bounding box center [799, 103] width 100 height 31
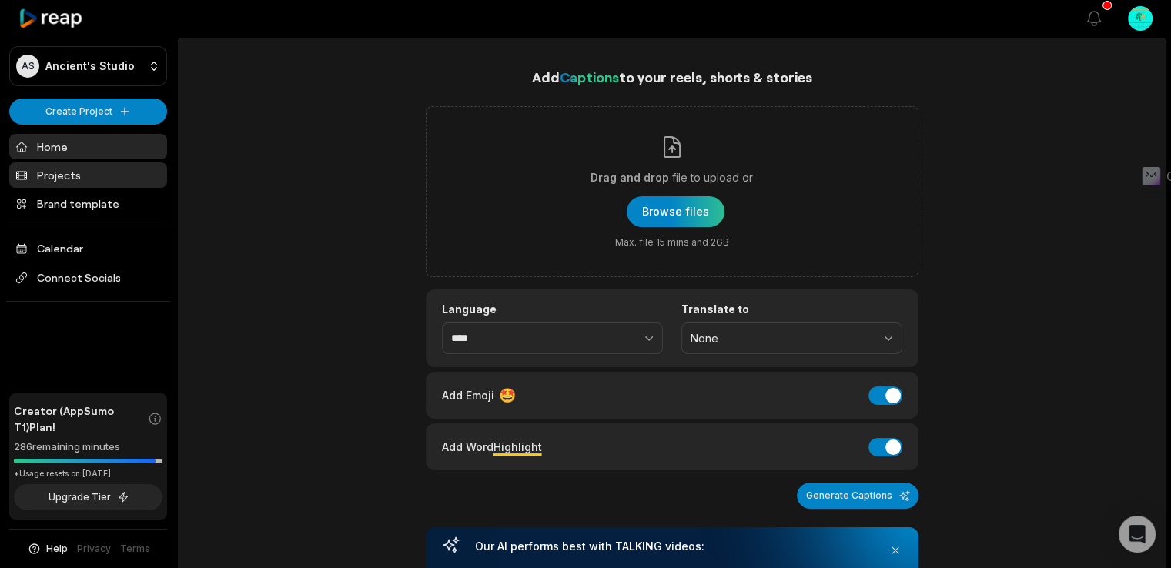
click at [72, 173] on link "Projects" at bounding box center [88, 174] width 158 height 25
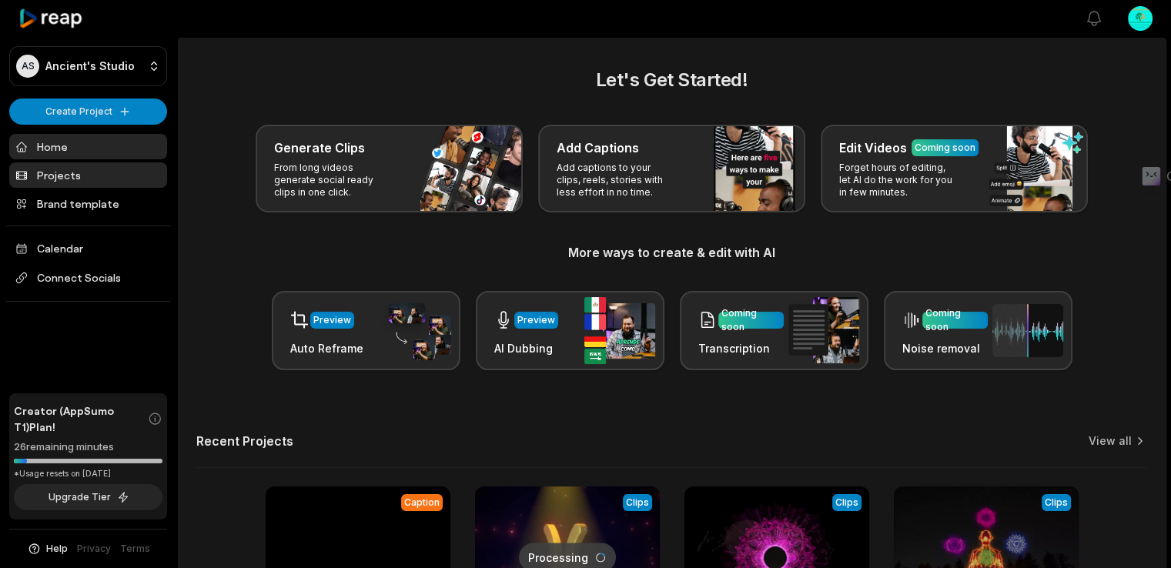
click at [66, 177] on link "Projects" at bounding box center [88, 174] width 158 height 25
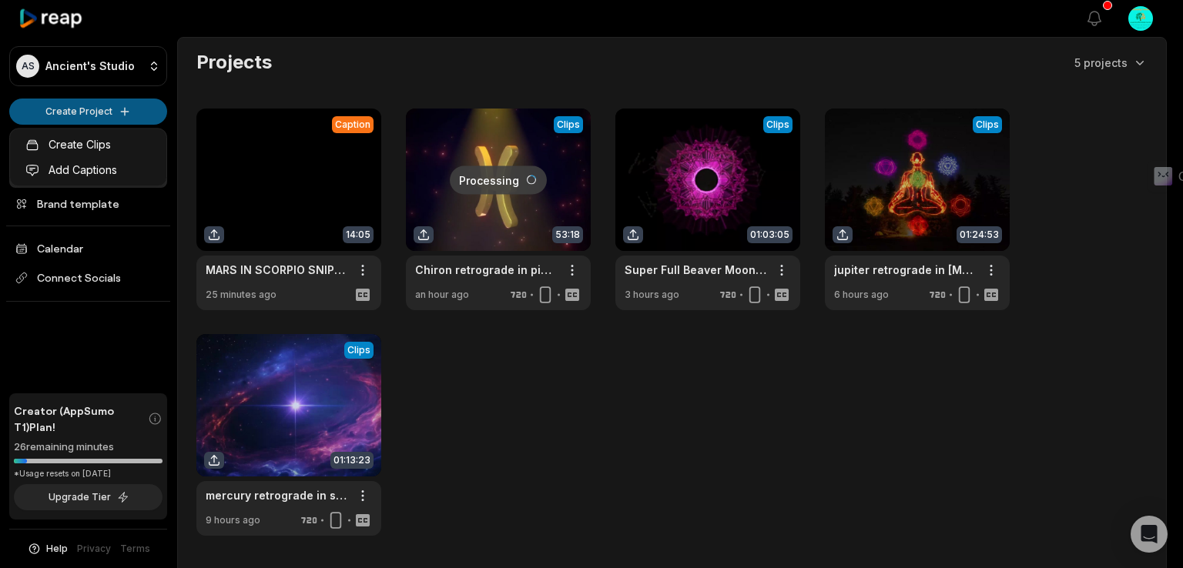
click at [106, 107] on html "AS Ancient's Studio Create Project Home Projects Brand template Calendar Connec…" at bounding box center [591, 284] width 1183 height 568
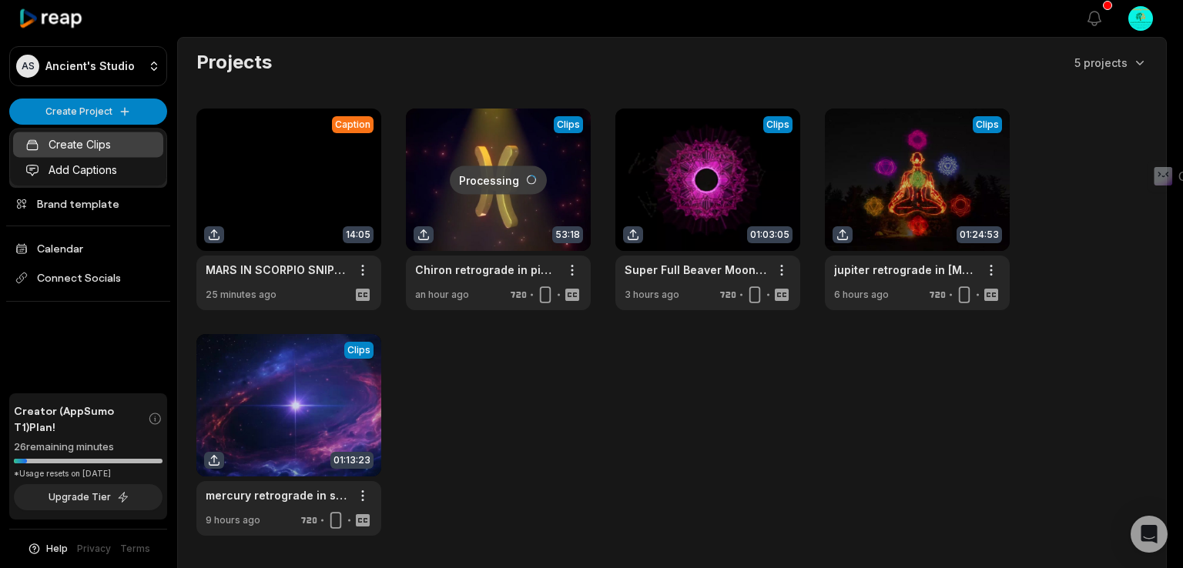
click at [71, 153] on link "Create Clips" at bounding box center [88, 144] width 150 height 25
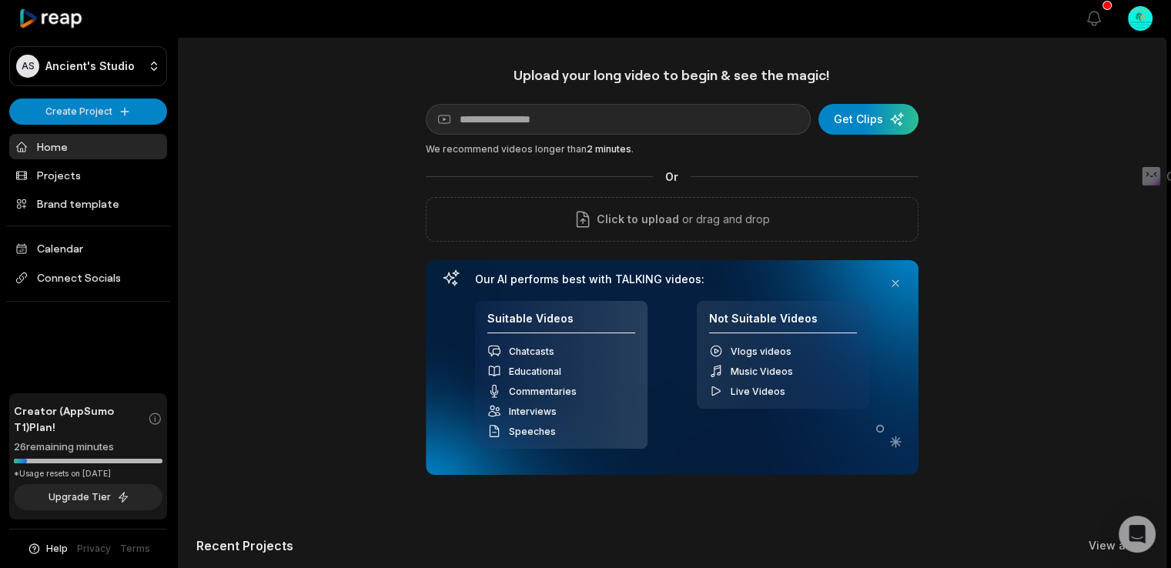
click at [80, 142] on link "Home" at bounding box center [88, 146] width 158 height 25
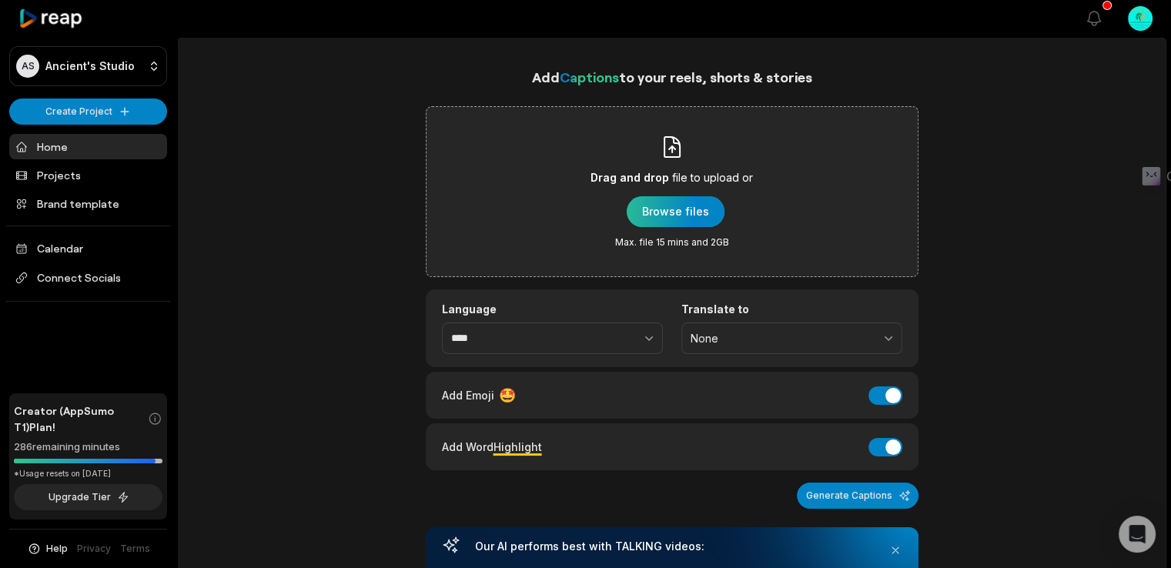
click at [701, 207] on div "button" at bounding box center [676, 211] width 98 height 31
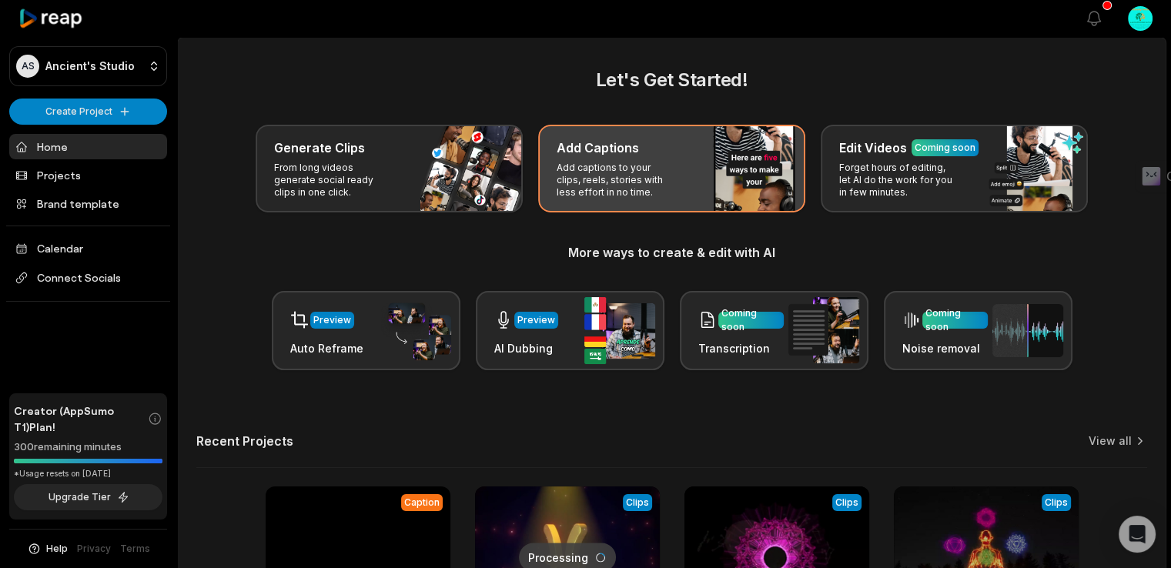
click at [610, 167] on p "Add captions to your clips, reels, stories with less effort in no time." at bounding box center [616, 180] width 119 height 37
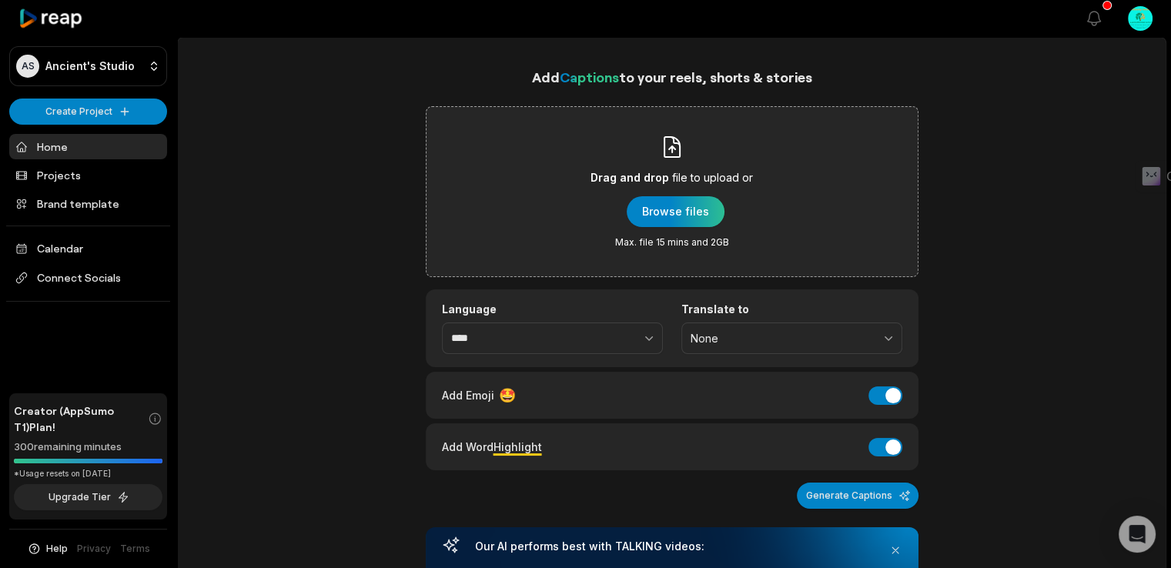
click at [675, 195] on div "Drag and drop file to upload or Browse files Max. file 15 mins and 2GB" at bounding box center [672, 192] width 162 height 114
click at [0, 0] on input "Drag and drop file to upload or Browse files Max. file 15 mins and 2GB" at bounding box center [0, 0] width 0 height 0
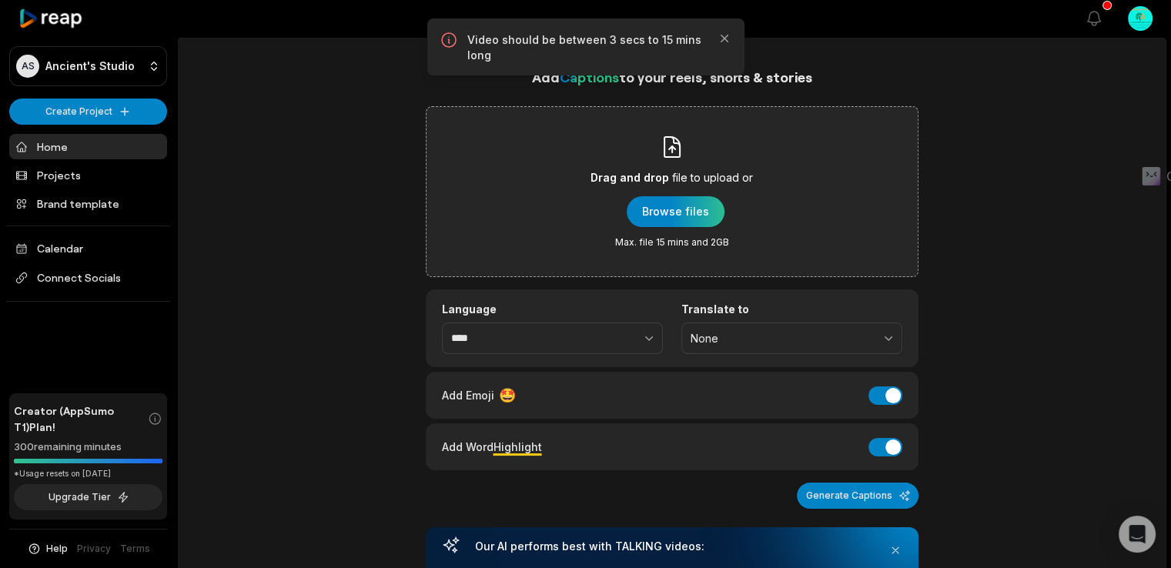
click at [986, 214] on div "Add Captions to your reels, shorts & stories Drag and drop file to upload or Br…" at bounding box center [672, 563] width 988 height 994
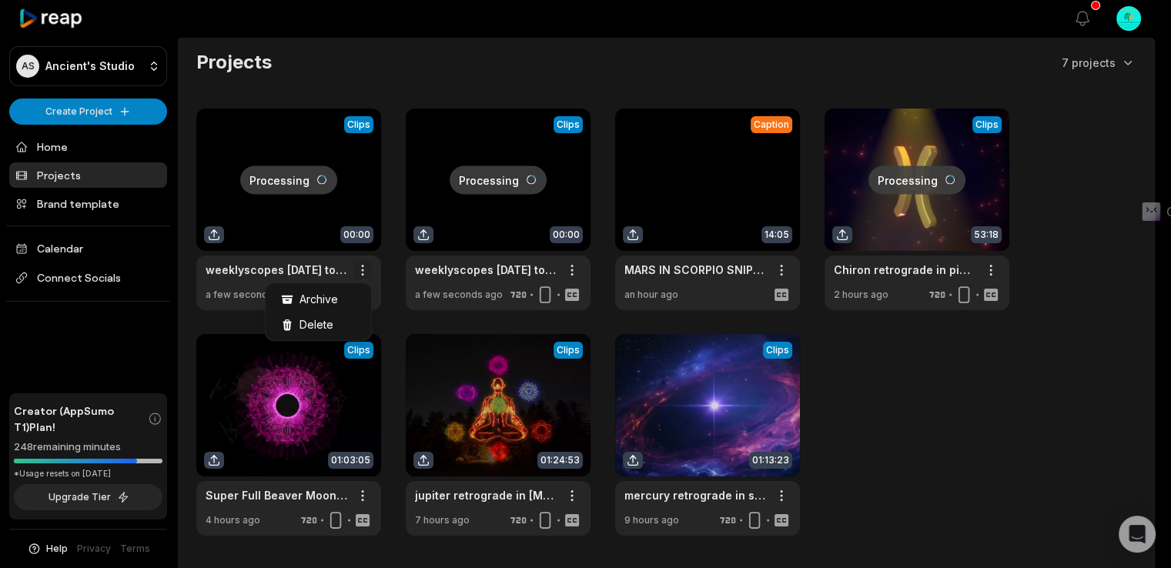
click at [358, 273] on html "AS Ancient's Studio Create Project Home Projects Brand template Calendar Connec…" at bounding box center [585, 284] width 1171 height 568
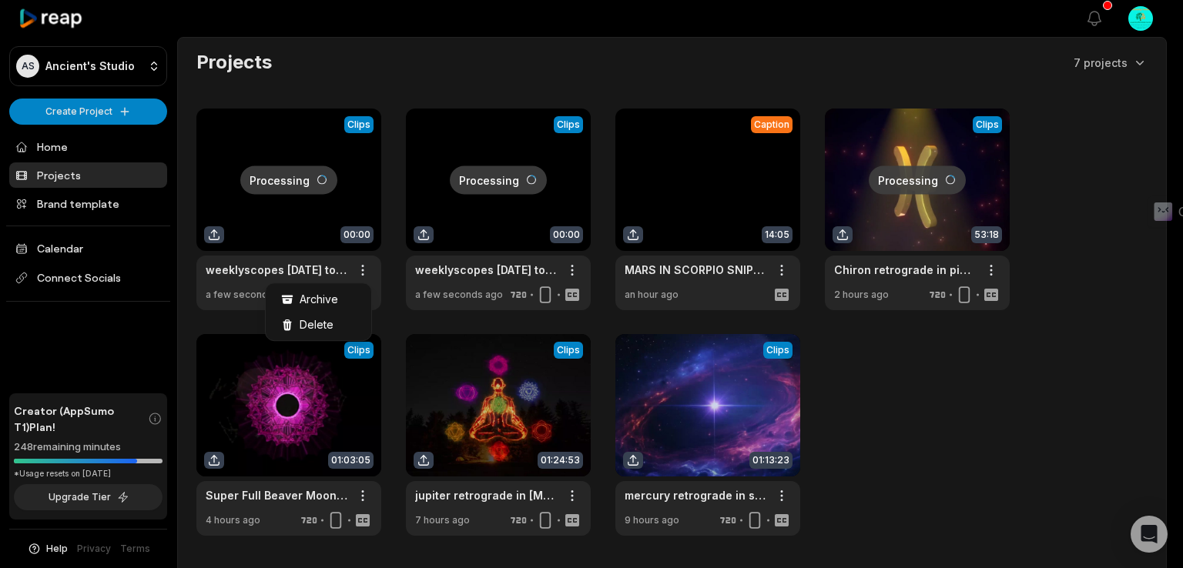
click at [832, 329] on html "AS Ancient's Studio Create Project Home Projects Brand template Calendar Connec…" at bounding box center [591, 284] width 1183 height 568
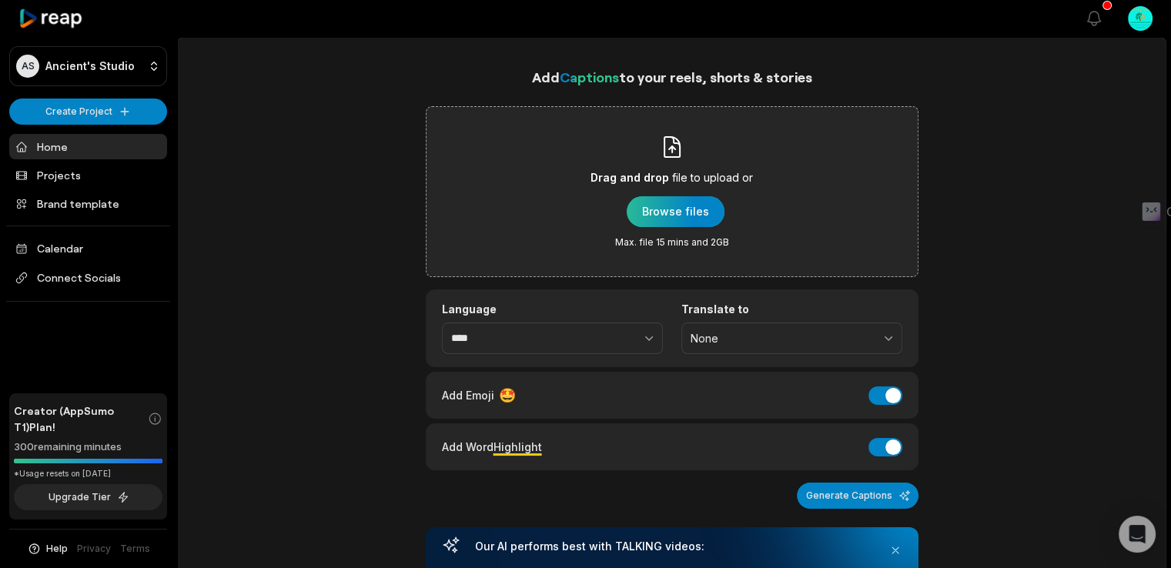
click at [678, 213] on div "button" at bounding box center [676, 211] width 98 height 31
click at [672, 211] on div "button" at bounding box center [676, 211] width 98 height 31
